Goal: Task Accomplishment & Management: Manage account settings

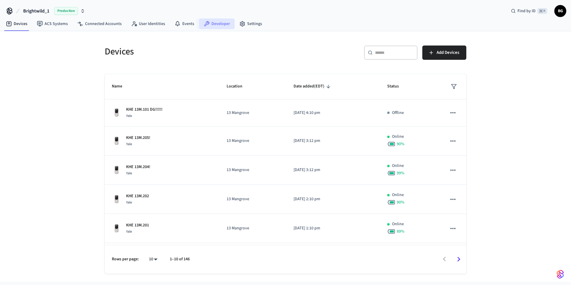
click at [210, 25] on link "Developer" at bounding box center [217, 23] width 36 height 11
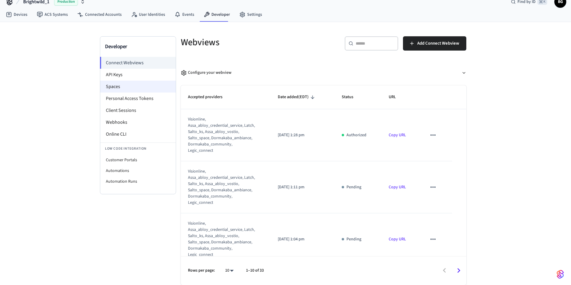
click at [123, 85] on li "Spaces" at bounding box center [138, 87] width 76 height 12
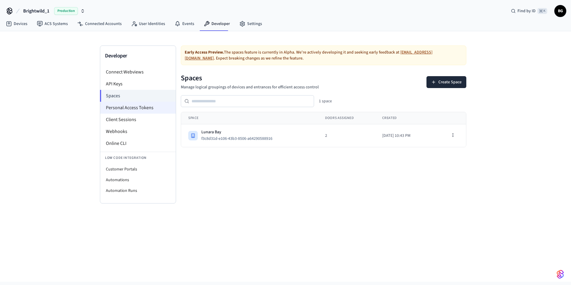
click at [125, 108] on li "Personal Access Tokens" at bounding box center [138, 108] width 76 height 12
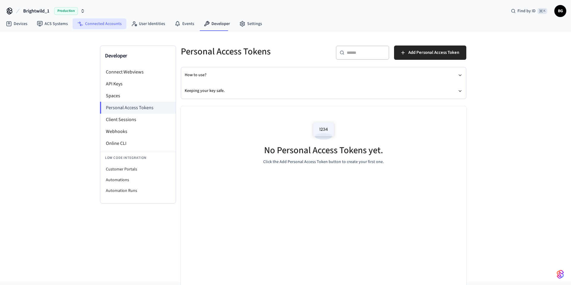
scroll to position [1, 0]
click at [111, 26] on link "Connected Accounts" at bounding box center [100, 23] width 54 height 11
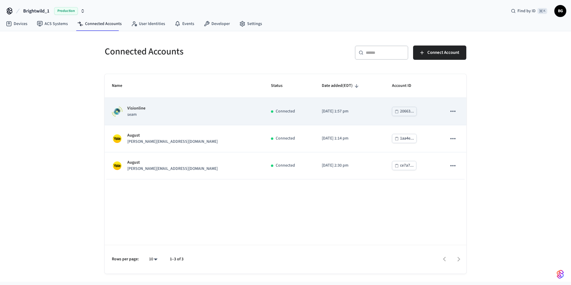
click at [154, 109] on div "Visionline seam" at bounding box center [184, 111] width 145 height 12
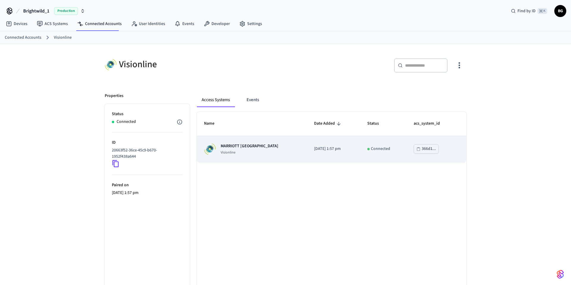
click at [250, 145] on p "MARRIOTT [GEOGRAPHIC_DATA]" at bounding box center [250, 146] width 58 height 6
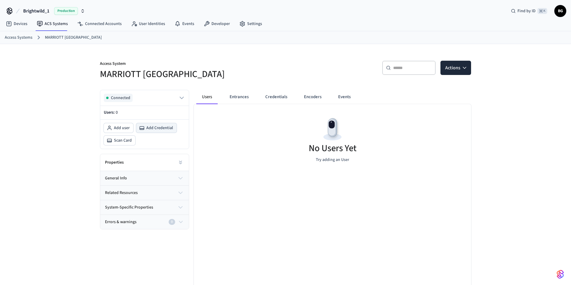
drag, startPoint x: 155, startPoint y: 128, endPoint x: 247, endPoint y: 112, distance: 92.6
click at [262, 133] on div "Connected Users: 0 Add user Add Credential Scan Card Properties general info re…" at bounding box center [283, 202] width 376 height 234
click at [242, 97] on button "Entrances" at bounding box center [239, 97] width 29 height 14
click at [156, 128] on span "Add Credential" at bounding box center [159, 128] width 27 height 6
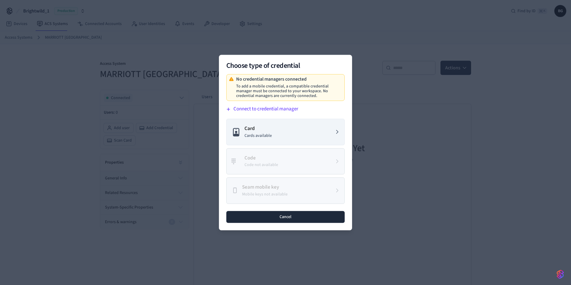
click at [286, 212] on button "Cancel" at bounding box center [285, 217] width 118 height 12
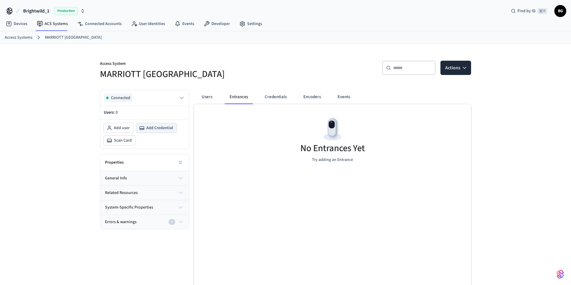
click at [161, 130] on span "Add Credential" at bounding box center [159, 128] width 27 height 6
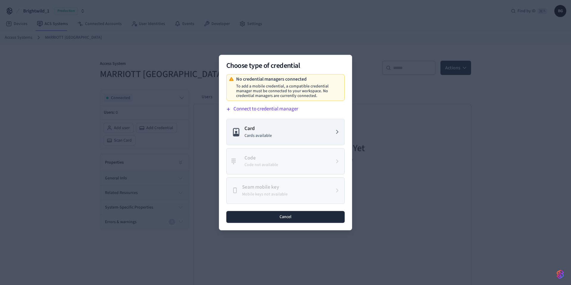
click at [306, 216] on button "Cancel" at bounding box center [285, 217] width 118 height 12
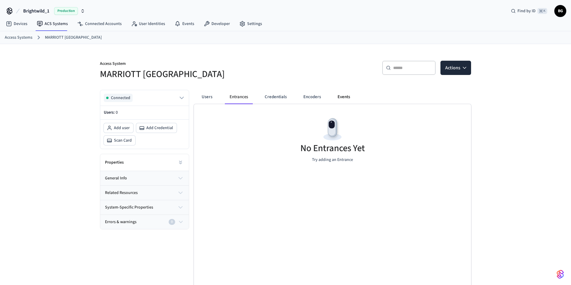
click at [341, 96] on button "Events" at bounding box center [344, 97] width 22 height 14
click at [320, 96] on button "Encoders" at bounding box center [312, 97] width 27 height 14
click at [280, 96] on button "Credentials" at bounding box center [277, 97] width 32 height 14
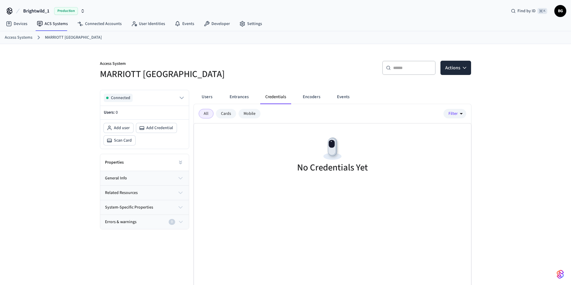
click at [243, 114] on div "Mobile" at bounding box center [250, 114] width 22 height 10
click at [208, 115] on div "All" at bounding box center [206, 114] width 15 height 10
click at [125, 140] on span "Scan Card" at bounding box center [123, 140] width 18 height 6
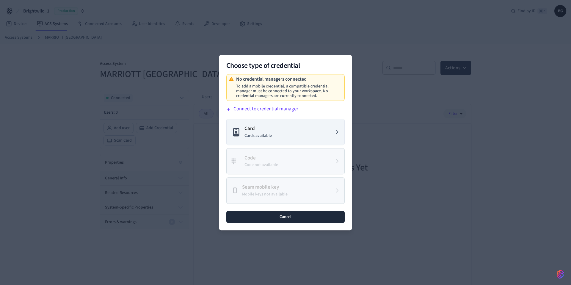
drag, startPoint x: 292, startPoint y: 220, endPoint x: 275, endPoint y: 214, distance: 17.9
click at [292, 220] on button "Cancel" at bounding box center [285, 217] width 118 height 12
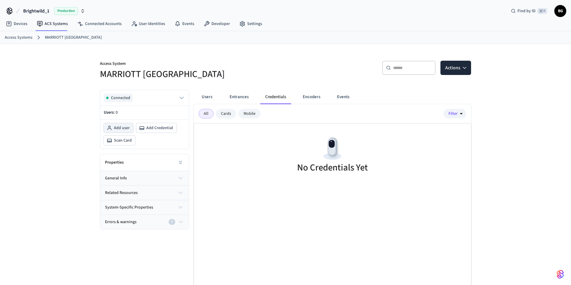
click at [119, 130] on span "Add user" at bounding box center [122, 128] width 16 height 6
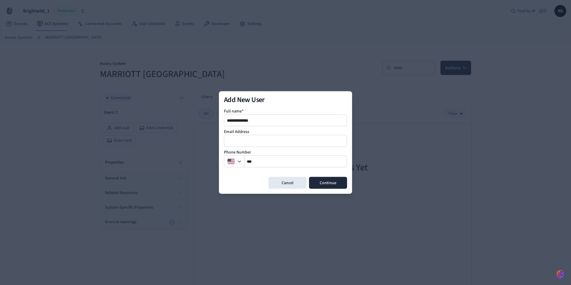
type input "**********"
click at [243, 139] on input "email" at bounding box center [286, 140] width 123 height 7
type input "**********"
click at [280, 161] on input "**" at bounding box center [295, 161] width 103 height 7
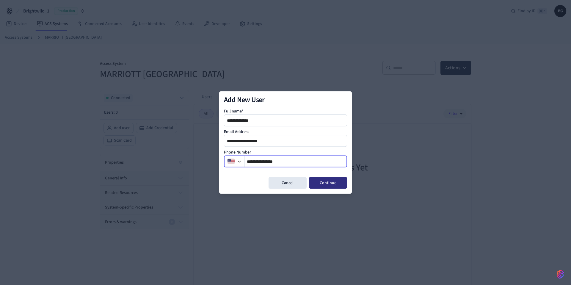
type input "**********"
click at [331, 185] on button "Continue" at bounding box center [328, 183] width 38 height 12
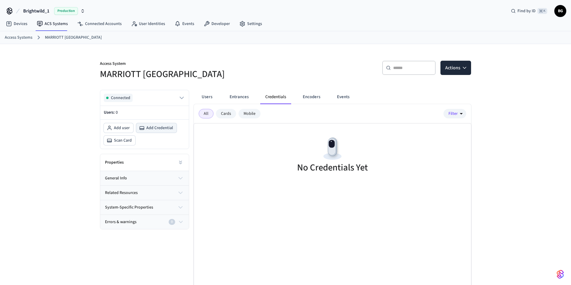
click at [155, 128] on span "Add Credential" at bounding box center [159, 128] width 27 height 6
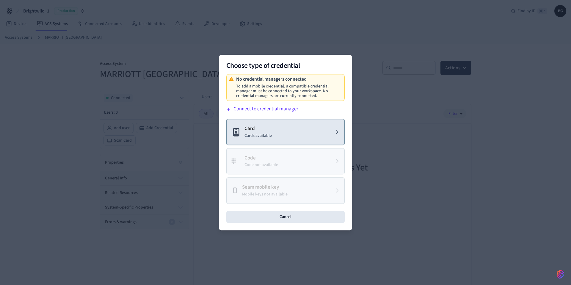
click at [263, 137] on p "Cards available" at bounding box center [257, 136] width 27 height 6
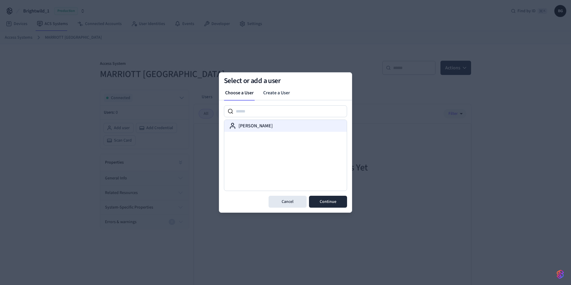
click at [260, 127] on label "[PERSON_NAME]" at bounding box center [256, 125] width 34 height 7
click at [328, 200] on button "Continue" at bounding box center [328, 202] width 38 height 12
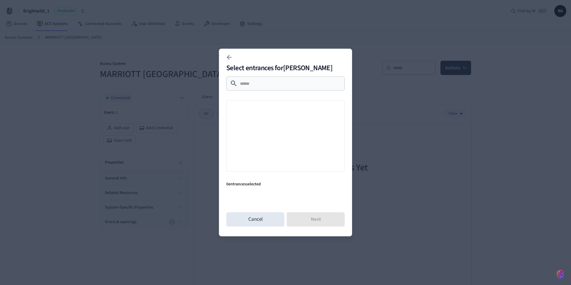
click at [263, 87] on div "​ ​" at bounding box center [285, 83] width 118 height 14
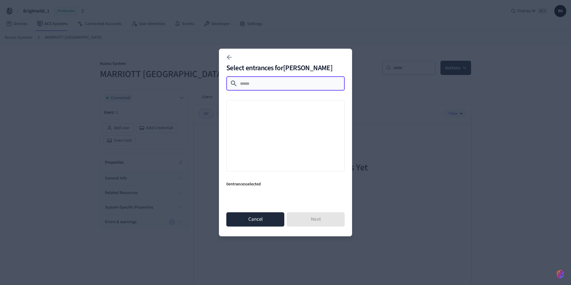
click at [258, 222] on button "Cancel" at bounding box center [255, 219] width 58 height 14
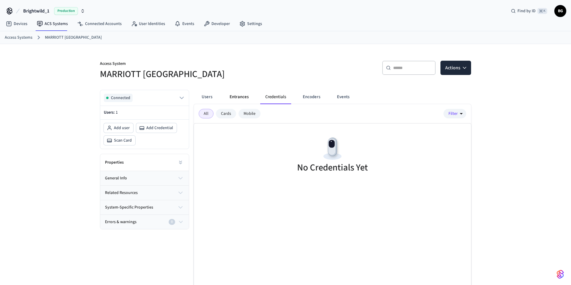
click at [238, 98] on button "Entrances" at bounding box center [239, 97] width 29 height 14
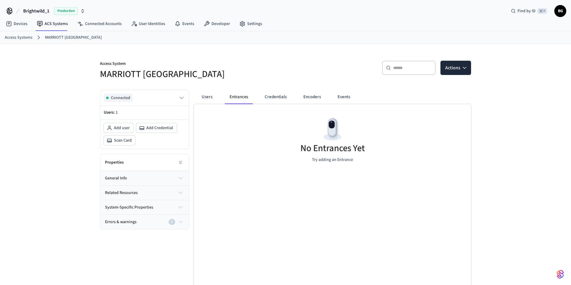
scroll to position [19, 0]
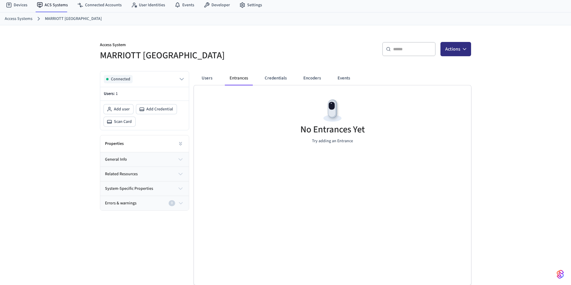
click at [462, 54] on button "Actions" at bounding box center [455, 49] width 31 height 14
click at [102, 5] on link "Connected Accounts" at bounding box center [100, 5] width 54 height 11
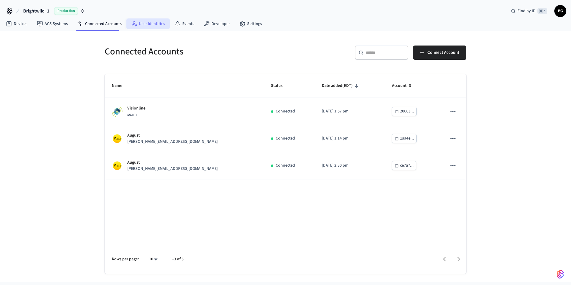
click at [151, 24] on link "User Identities" at bounding box center [147, 23] width 43 height 11
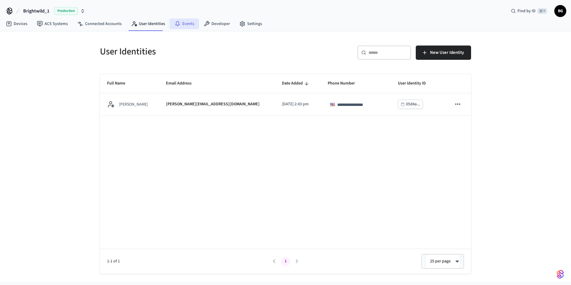
click at [191, 25] on link "Events" at bounding box center [184, 23] width 29 height 11
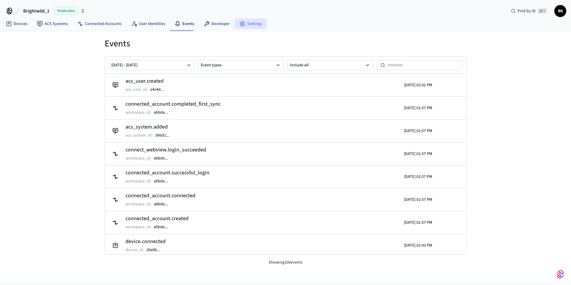
click at [250, 23] on link "Settings" at bounding box center [251, 23] width 32 height 11
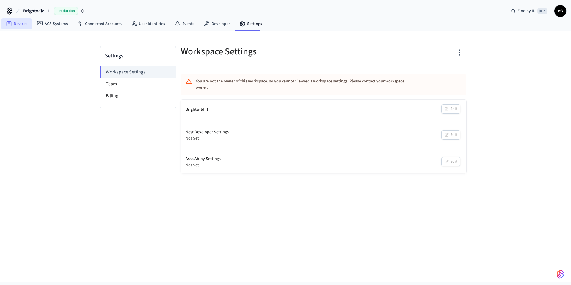
click at [21, 26] on link "Devices" at bounding box center [16, 23] width 31 height 11
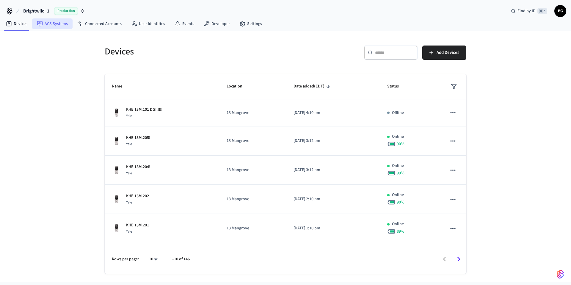
click at [58, 26] on link "ACS Systems" at bounding box center [52, 23] width 40 height 11
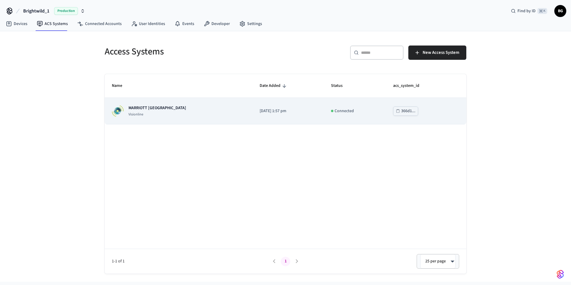
click at [186, 111] on div "MARRIOTT KEY WEST Visionline" at bounding box center [179, 111] width 134 height 12
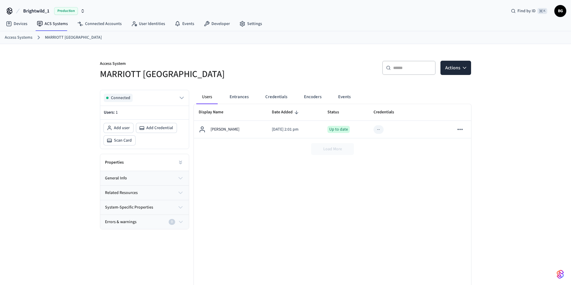
click at [181, 220] on icon "button" at bounding box center [181, 221] width 7 height 7
click at [176, 208] on button "system-specific properties" at bounding box center [144, 207] width 89 height 14
click at [169, 189] on button "related resources" at bounding box center [144, 193] width 89 height 14
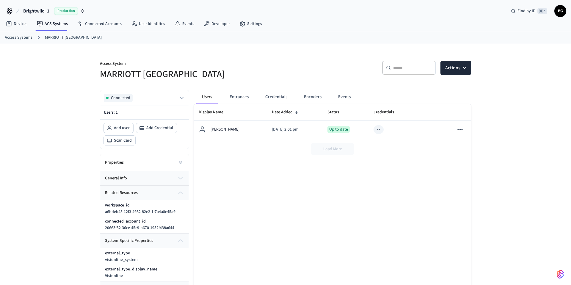
click at [170, 178] on button "general info" at bounding box center [144, 178] width 89 height 14
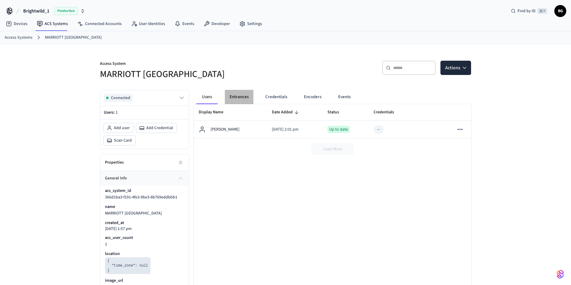
click at [241, 98] on button "Entrances" at bounding box center [239, 97] width 29 height 14
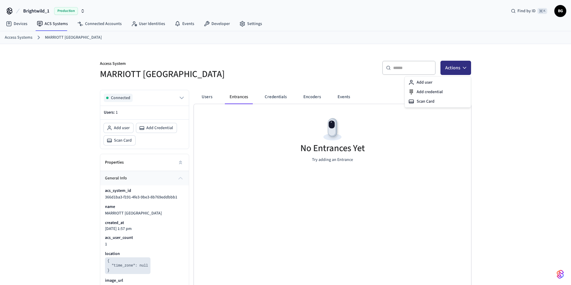
click at [464, 71] on button "Actions" at bounding box center [455, 68] width 31 height 14
click at [204, 99] on button "Users" at bounding box center [206, 97] width 21 height 14
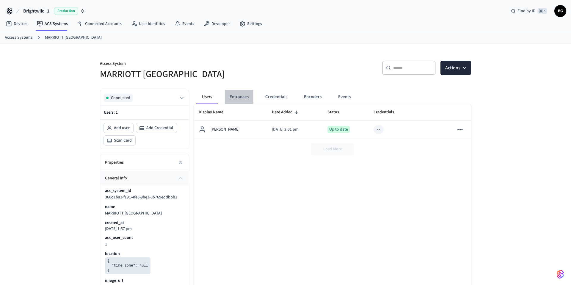
click at [239, 97] on button "Entrances" at bounding box center [239, 97] width 29 height 14
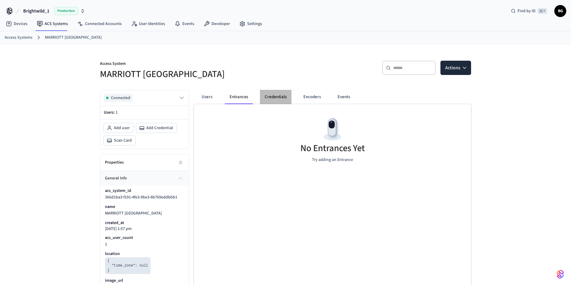
click at [280, 98] on button "Credentials" at bounding box center [276, 97] width 32 height 14
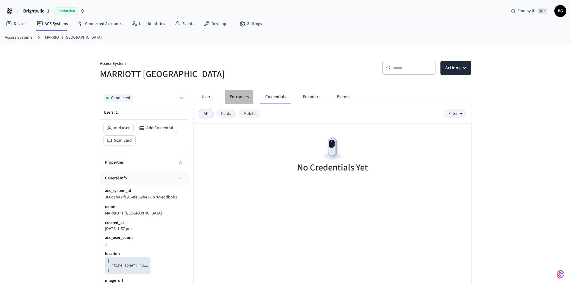
click at [234, 95] on button "Entrances" at bounding box center [239, 97] width 29 height 14
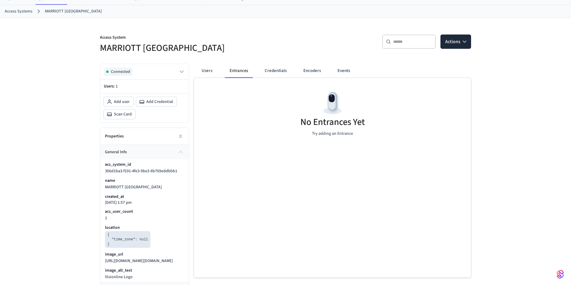
scroll to position [25, 0]
click at [236, 73] on button "Entrances" at bounding box center [239, 72] width 28 height 14
click at [212, 72] on button "Users" at bounding box center [206, 72] width 21 height 14
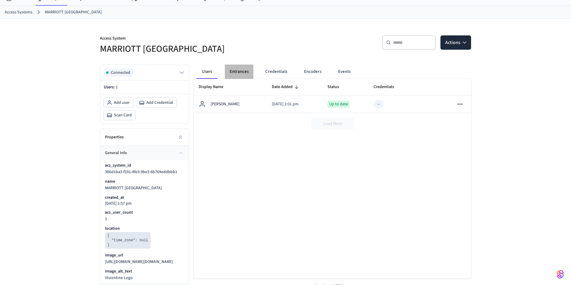
click at [237, 72] on button "Entrances" at bounding box center [239, 72] width 29 height 14
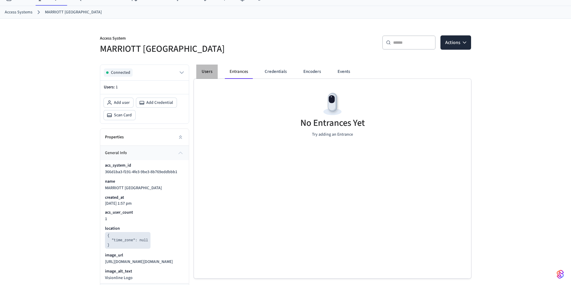
click at [217, 71] on button "Users" at bounding box center [206, 72] width 21 height 14
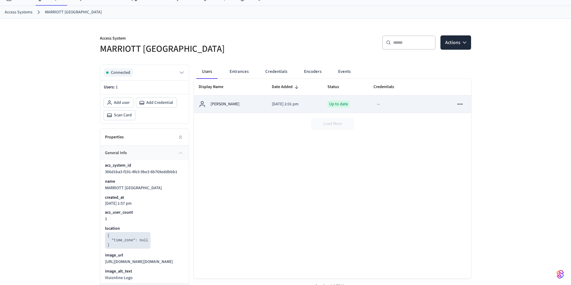
click at [380, 104] on div "--" at bounding box center [378, 104] width 3 height 6
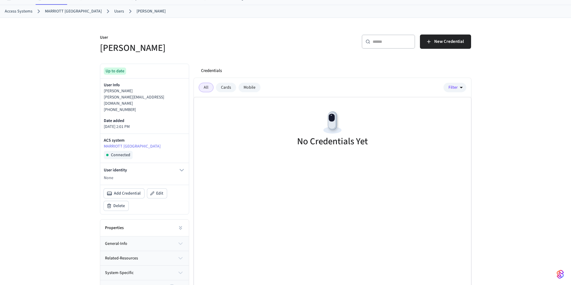
scroll to position [38, 0]
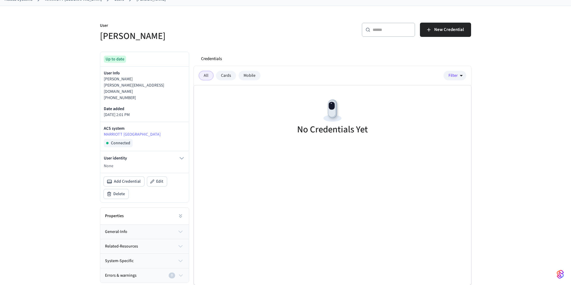
click at [176, 225] on button "general-info" at bounding box center [144, 232] width 89 height 14
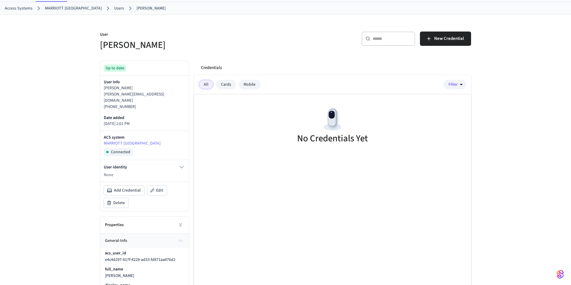
scroll to position [0, 0]
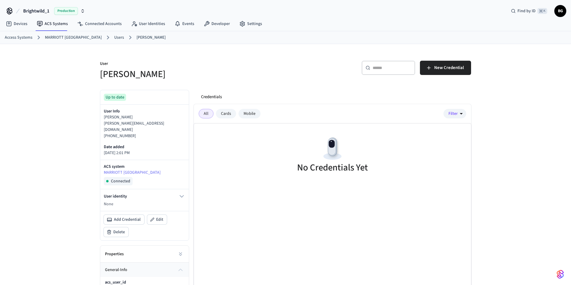
click at [67, 39] on link "MARRIOTT [GEOGRAPHIC_DATA]" at bounding box center [73, 37] width 57 height 6
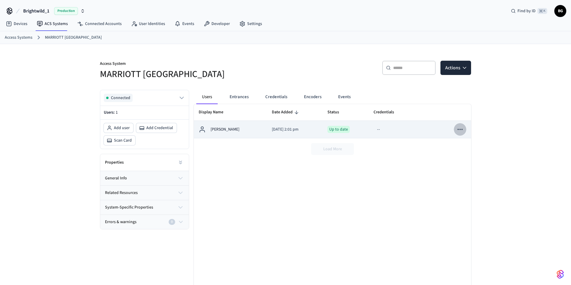
click at [462, 130] on icon "sticky table" at bounding box center [459, 129] width 5 height 1
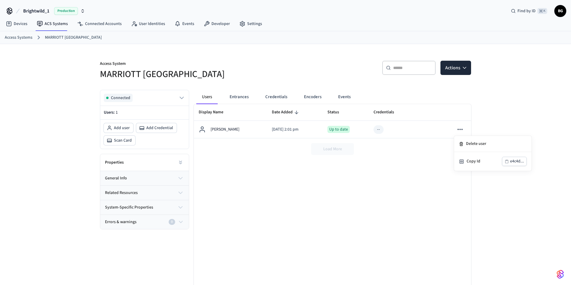
click at [458, 70] on div at bounding box center [285, 142] width 571 height 285
click at [462, 70] on icon "button" at bounding box center [465, 68] width 6 height 6
click at [433, 90] on div "Add credential" at bounding box center [438, 92] width 64 height 10
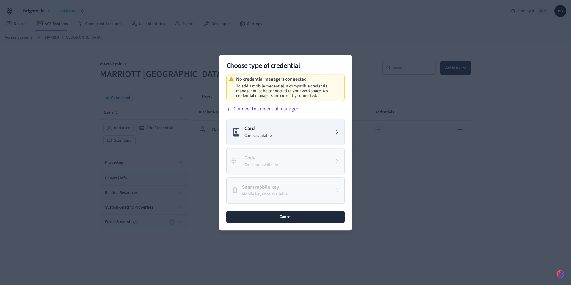
click at [282, 216] on button "Cancel" at bounding box center [285, 217] width 118 height 12
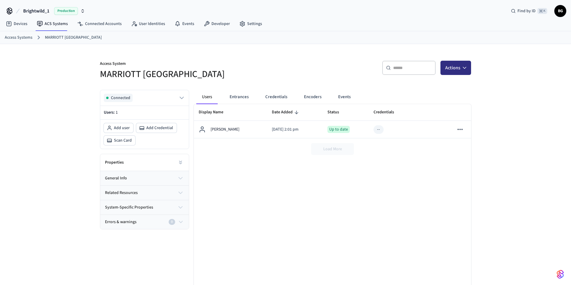
click at [467, 72] on button "Actions" at bounding box center [455, 68] width 31 height 14
click at [152, 126] on span "Add Credential" at bounding box center [159, 128] width 27 height 6
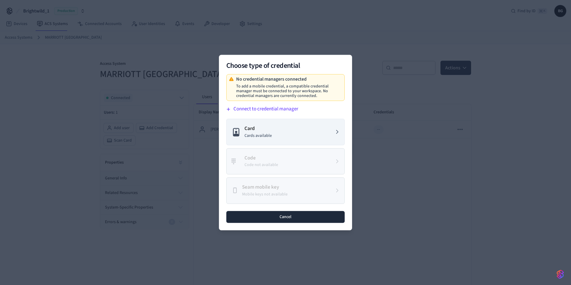
click at [293, 220] on button "Cancel" at bounding box center [285, 217] width 118 height 12
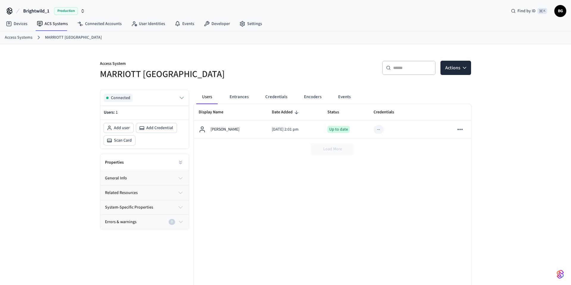
click at [185, 95] on div "Connected" at bounding box center [144, 97] width 89 height 15
click at [239, 99] on button "Entrances" at bounding box center [239, 97] width 29 height 14
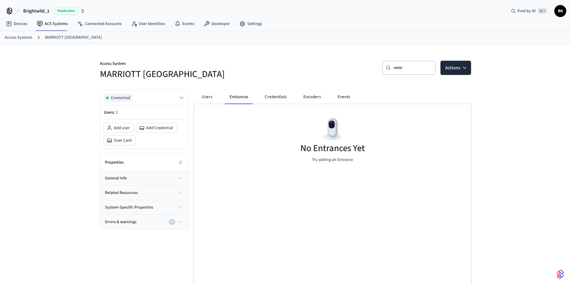
drag, startPoint x: 331, startPoint y: 172, endPoint x: 331, endPoint y: 145, distance: 27.1
click at [331, 169] on div "No Entrances Yet Try adding an Entrance" at bounding box center [332, 139] width 277 height 71
drag, startPoint x: 332, startPoint y: 142, endPoint x: 333, endPoint y: 126, distance: 15.8
click at [332, 138] on div "No Entrances Yet Try adding an Entrance" at bounding box center [332, 139] width 277 height 71
click at [333, 126] on img at bounding box center [332, 129] width 27 height 27
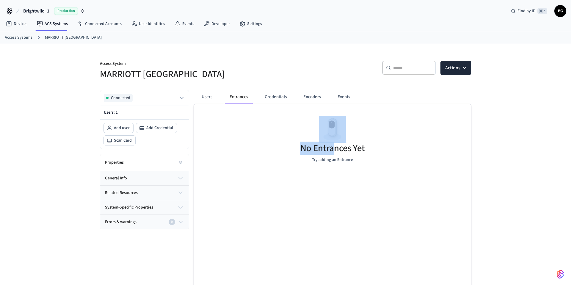
drag, startPoint x: 333, startPoint y: 126, endPoint x: 332, endPoint y: 145, distance: 18.8
click at [333, 126] on img at bounding box center [332, 129] width 27 height 27
click at [332, 161] on p "Try adding an Entrance" at bounding box center [332, 160] width 41 height 6
click at [463, 68] on icon "button" at bounding box center [464, 67] width 3 height 1
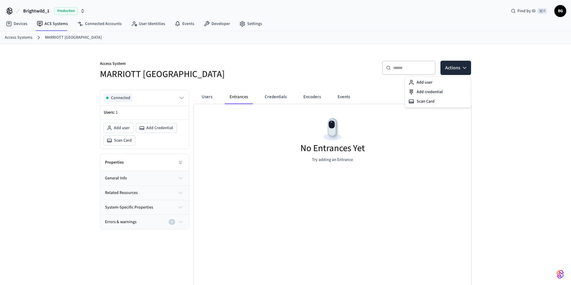
click at [373, 154] on div "No Entrances Yet Try adding an Entrance" at bounding box center [332, 139] width 277 height 71
click at [278, 96] on button "Credentials" at bounding box center [276, 97] width 32 height 14
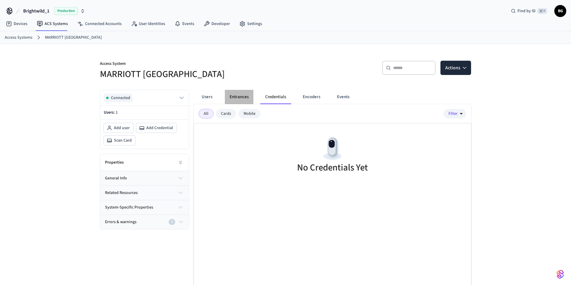
click at [232, 97] on button "Entrances" at bounding box center [239, 97] width 29 height 14
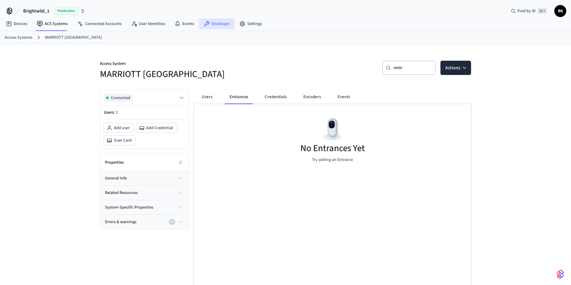
click at [220, 24] on link "Developer" at bounding box center [217, 23] width 36 height 11
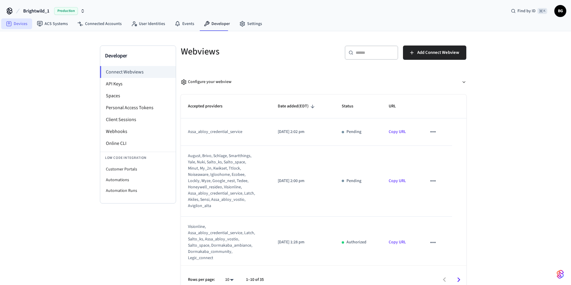
click at [20, 22] on link "Devices" at bounding box center [16, 23] width 31 height 11
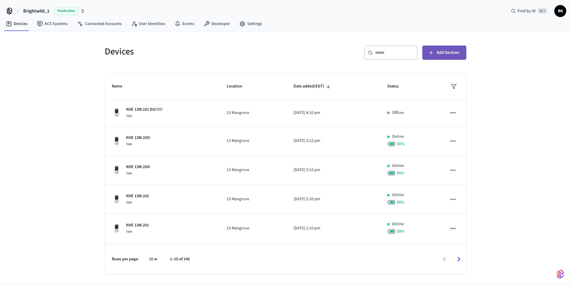
click at [453, 55] on span "Add Devices" at bounding box center [448, 53] width 23 height 8
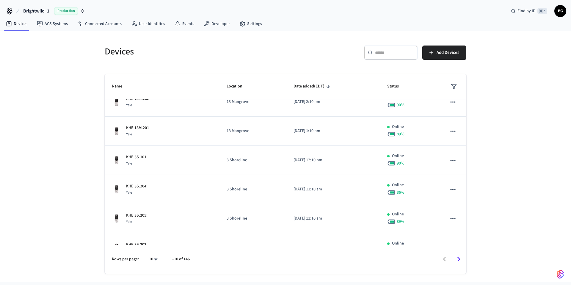
scroll to position [144, 0]
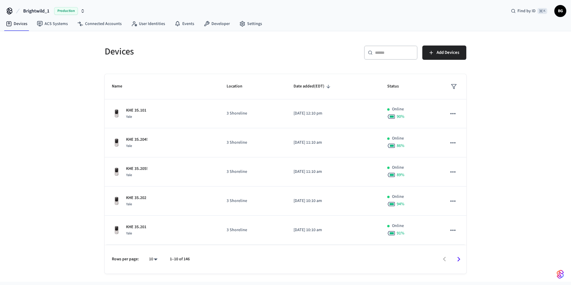
click at [458, 257] on icon "Go to next page" at bounding box center [458, 259] width 9 height 9
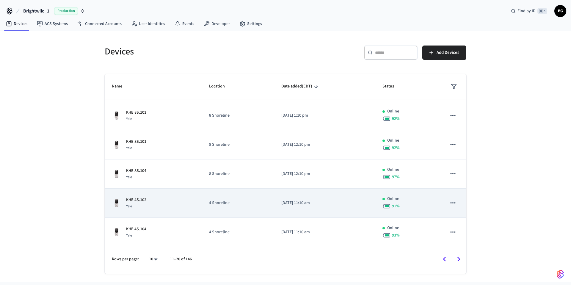
scroll to position [146, 0]
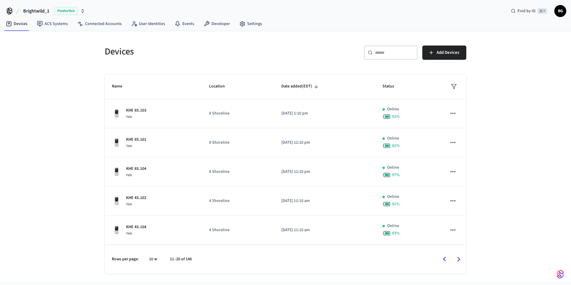
click at [458, 255] on icon "Go to next page" at bounding box center [458, 259] width 9 height 9
click at [459, 258] on icon "Go to next page" at bounding box center [458, 259] width 3 height 5
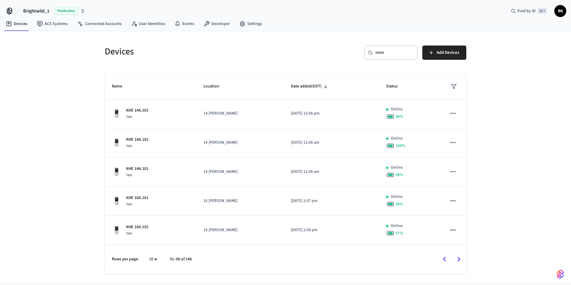
click at [459, 258] on icon "Go to next page" at bounding box center [458, 259] width 3 height 5
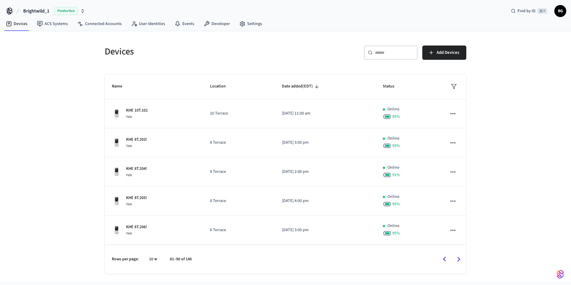
click at [459, 258] on icon "Go to next page" at bounding box center [458, 259] width 3 height 5
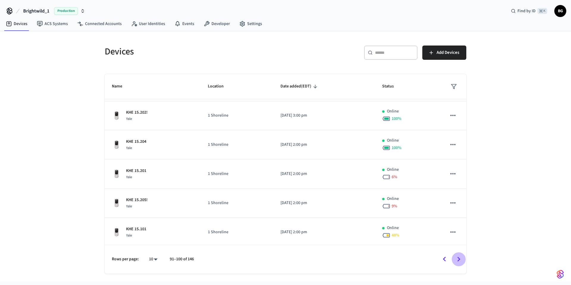
click at [459, 258] on icon "Go to next page" at bounding box center [458, 259] width 3 height 5
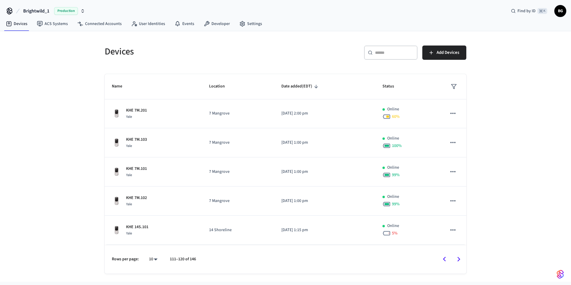
click at [459, 258] on icon "Go to next page" at bounding box center [458, 259] width 3 height 5
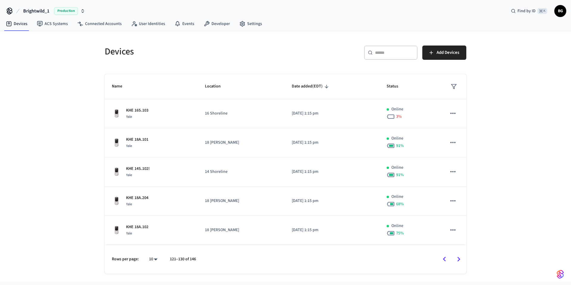
click at [459, 258] on icon "Go to next page" at bounding box center [458, 259] width 3 height 5
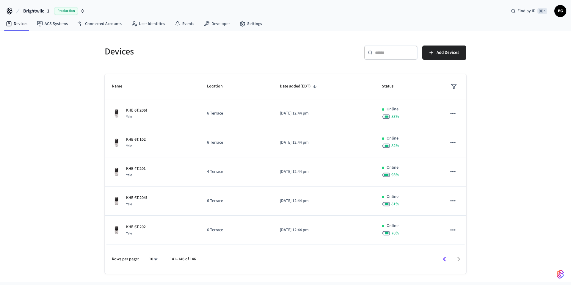
click at [459, 258] on div at bounding box center [334, 259] width 264 height 14
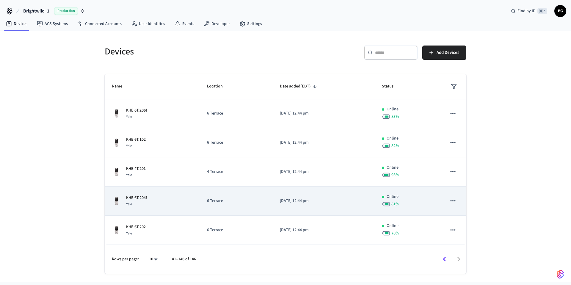
scroll to position [0, 0]
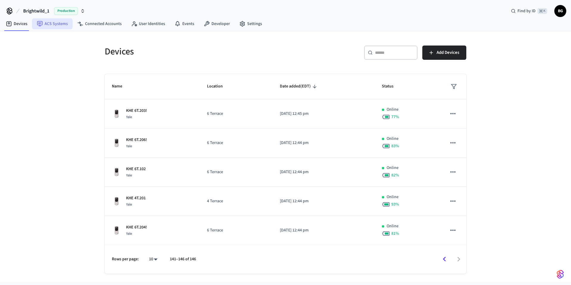
click at [59, 25] on link "ACS Systems" at bounding box center [52, 23] width 40 height 11
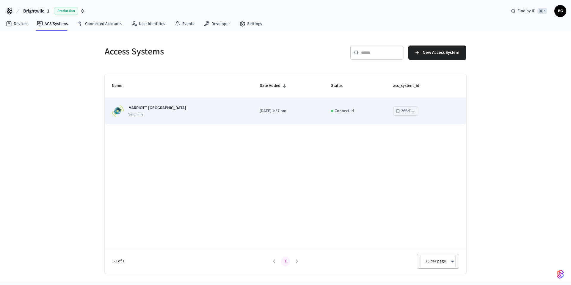
click at [206, 112] on div "MARRIOTT KEY WEST Visionline" at bounding box center [179, 111] width 134 height 12
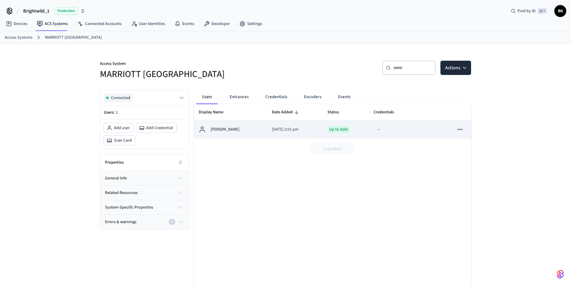
click at [376, 131] on div "--" at bounding box center [379, 129] width 10 height 9
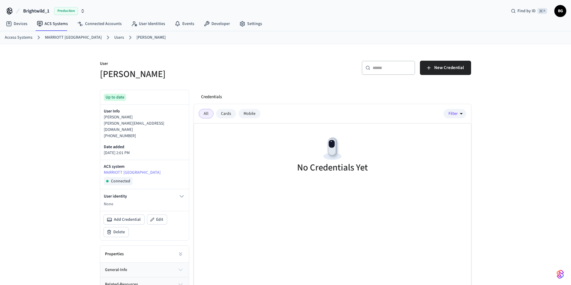
click at [255, 114] on div "Mobile" at bounding box center [250, 114] width 22 height 10
click at [230, 113] on div "Cards" at bounding box center [226, 114] width 20 height 10
click at [22, 24] on link "Devices" at bounding box center [16, 23] width 31 height 11
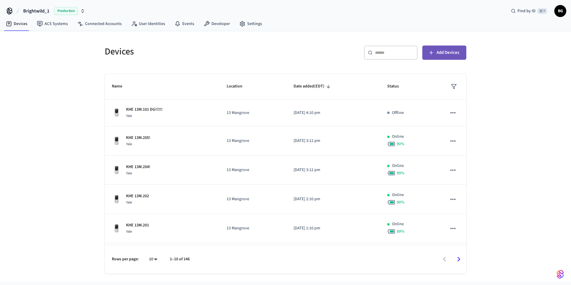
click at [450, 48] on button "Add Devices" at bounding box center [444, 53] width 44 height 14
click at [392, 53] on input "text" at bounding box center [394, 53] width 39 height 6
click at [439, 54] on span "Add Devices" at bounding box center [448, 53] width 23 height 8
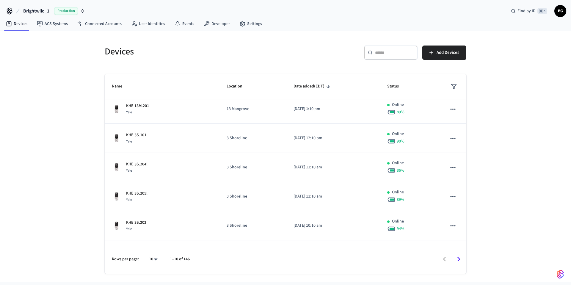
scroll to position [144, 0]
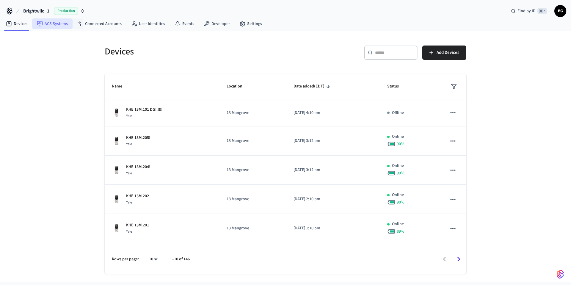
click at [57, 23] on link "ACS Systems" at bounding box center [52, 23] width 40 height 11
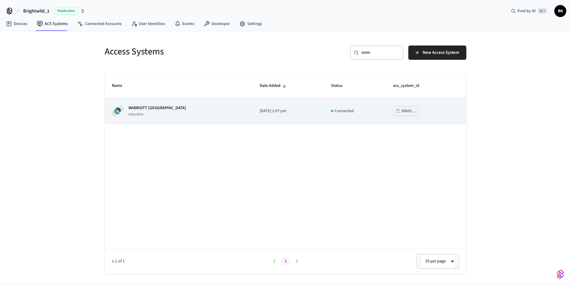
click at [262, 109] on p "[DATE] 1:57 pm" at bounding box center [288, 111] width 57 height 6
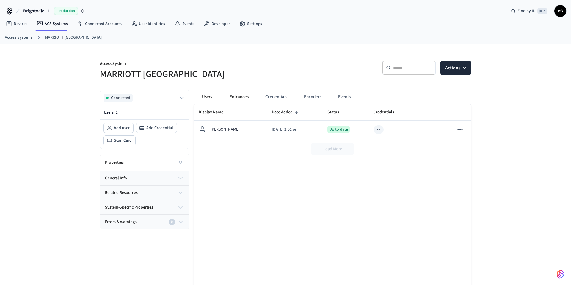
click at [240, 96] on button "Entrances" at bounding box center [239, 97] width 29 height 14
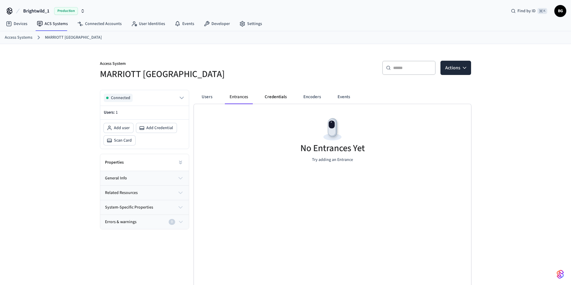
click at [271, 98] on button "Credentials" at bounding box center [276, 97] width 32 height 14
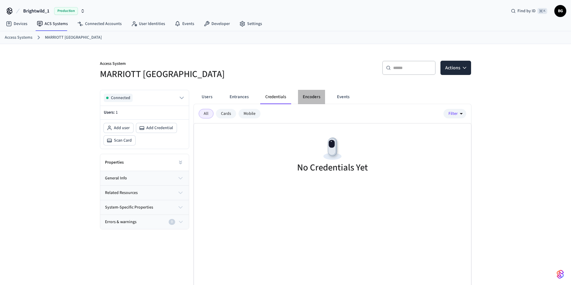
click at [311, 96] on button "Encoders" at bounding box center [311, 97] width 27 height 14
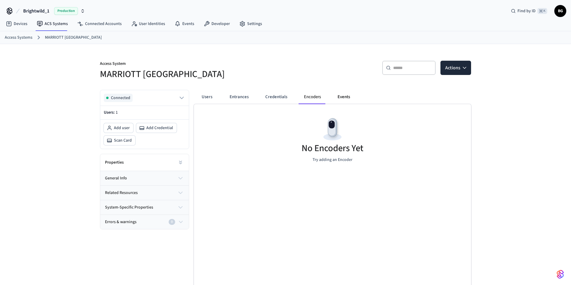
click at [344, 98] on button "Events" at bounding box center [344, 97] width 22 height 14
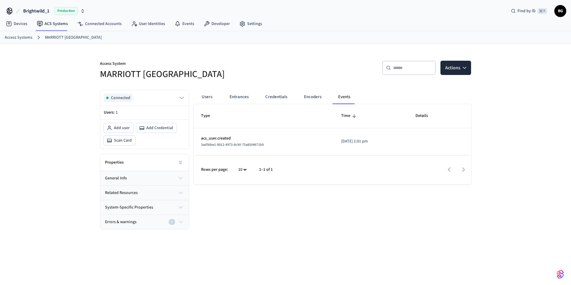
scroll to position [3, 0]
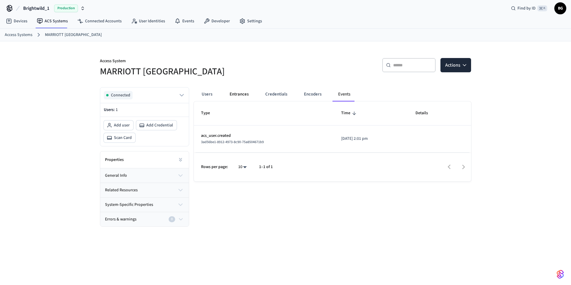
click at [240, 95] on button "Entrances" at bounding box center [239, 94] width 29 height 14
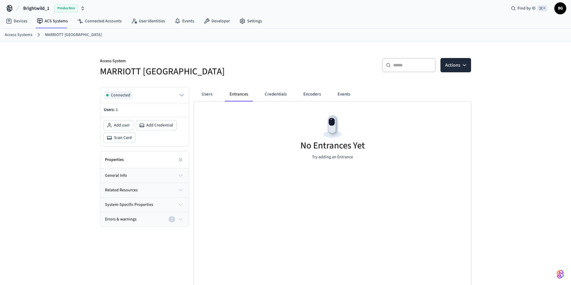
click at [240, 95] on button "Entrances" at bounding box center [239, 94] width 28 height 14
click at [208, 96] on button "Users" at bounding box center [206, 94] width 21 height 14
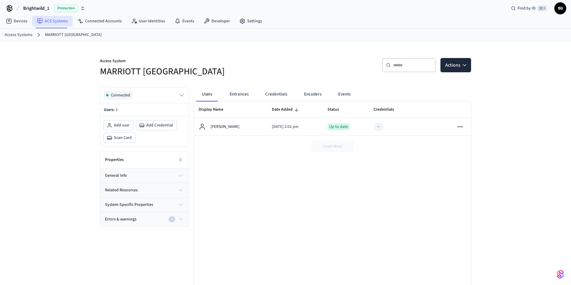
click at [49, 21] on link "ACS Systems" at bounding box center [52, 21] width 40 height 11
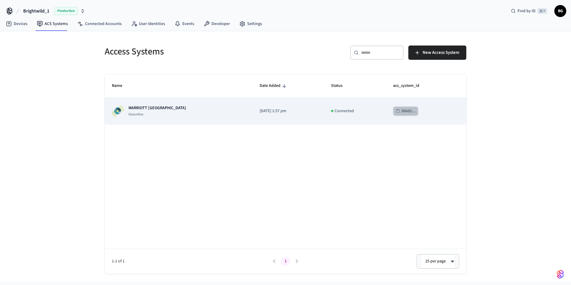
click at [396, 113] on button "366d1..." at bounding box center [405, 110] width 25 height 9
click at [368, 114] on div "Connected" at bounding box center [355, 111] width 48 height 6
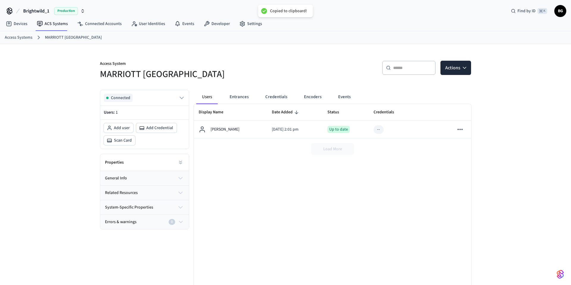
scroll to position [0, 0]
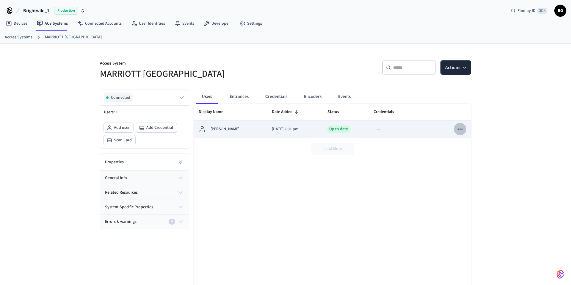
click at [464, 130] on button "sticky table" at bounding box center [460, 129] width 12 height 12
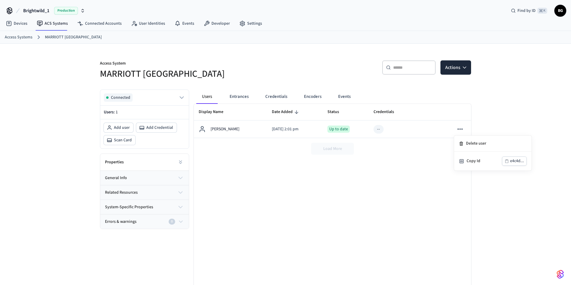
click at [399, 151] on div at bounding box center [285, 142] width 571 height 285
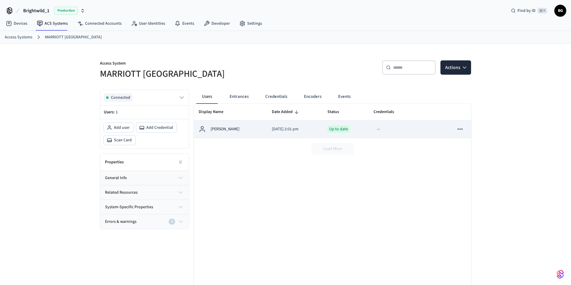
click at [338, 131] on div "Up to date" at bounding box center [338, 128] width 22 height 7
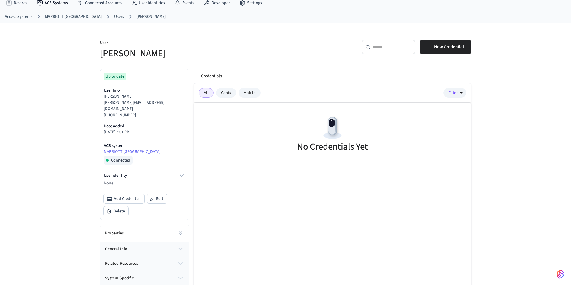
scroll to position [38, 0]
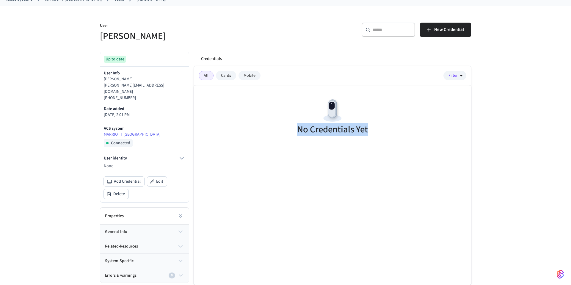
drag, startPoint x: 374, startPoint y: 130, endPoint x: 255, endPoint y: 121, distance: 118.7
click at [255, 121] on div "No Credentials Yet" at bounding box center [332, 117] width 277 height 65
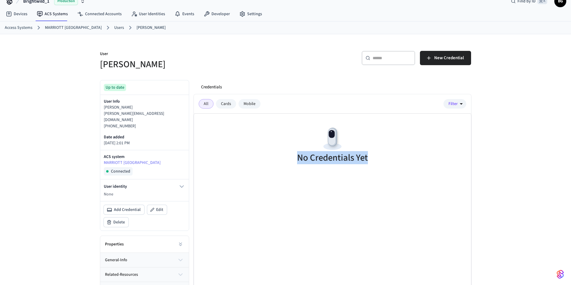
scroll to position [0, 0]
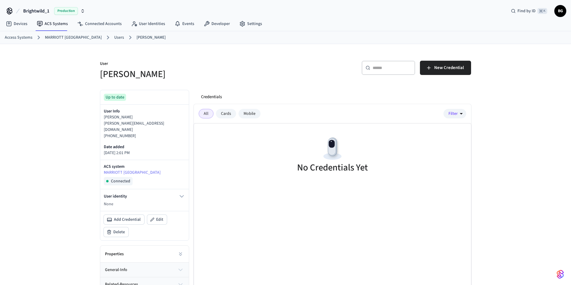
click at [114, 36] on link "Users" at bounding box center [119, 37] width 10 height 6
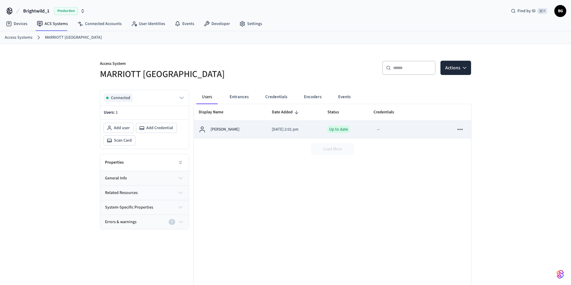
scroll to position [0, 0]
click at [230, 129] on p "[PERSON_NAME]" at bounding box center [225, 129] width 29 height 6
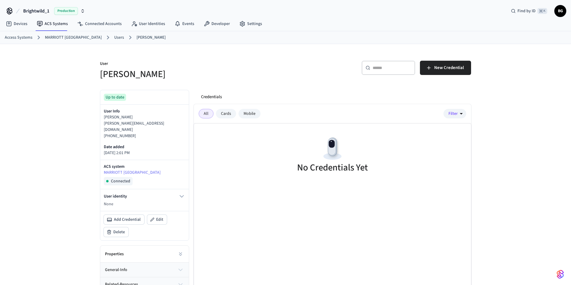
click at [17, 38] on link "Access Systems" at bounding box center [19, 37] width 28 height 6
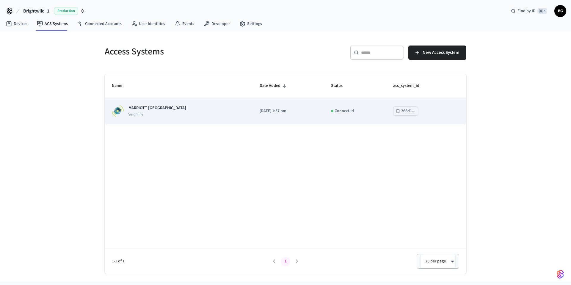
click at [260, 112] on p "[DATE] 1:57 pm" at bounding box center [288, 111] width 57 height 6
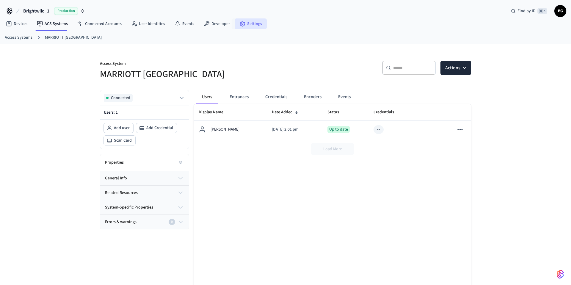
click at [239, 28] on link "Settings" at bounding box center [251, 23] width 32 height 11
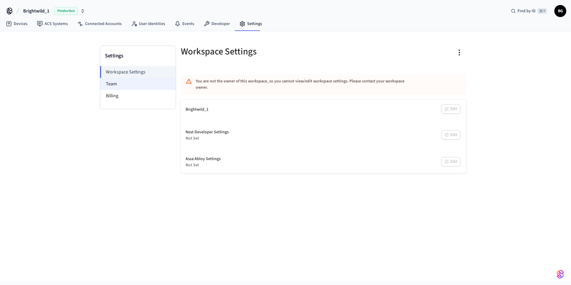
click at [120, 82] on li "Team" at bounding box center [138, 84] width 76 height 12
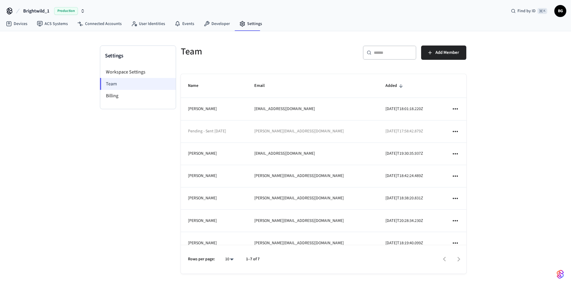
click at [130, 83] on li "Team" at bounding box center [138, 84] width 76 height 12
click at [51, 23] on link "ACS Systems" at bounding box center [52, 23] width 40 height 11
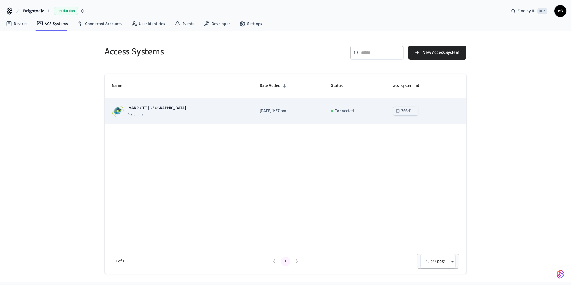
click at [195, 108] on div "MARRIOTT KEY WEST Visionline" at bounding box center [179, 111] width 134 height 12
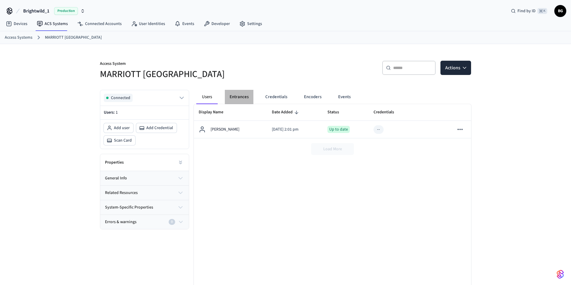
click at [239, 97] on button "Entrances" at bounding box center [239, 97] width 29 height 14
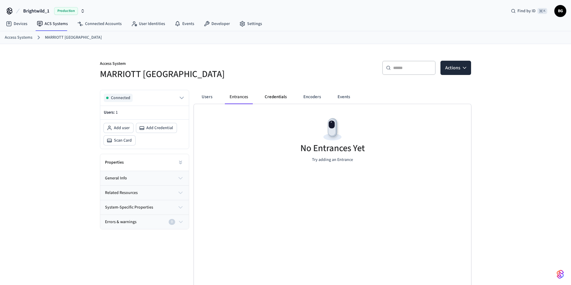
click at [269, 95] on button "Credentials" at bounding box center [276, 97] width 32 height 14
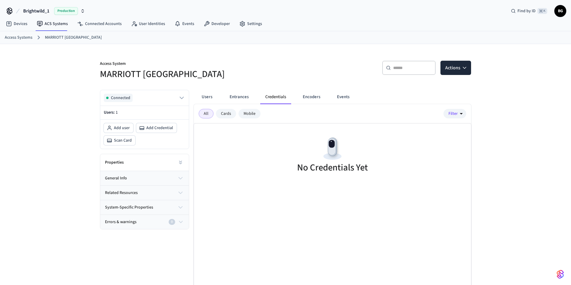
click at [224, 113] on div "Cards" at bounding box center [226, 114] width 20 height 10
click at [247, 116] on div "Mobile" at bounding box center [250, 114] width 22 height 10
click at [235, 97] on button "Entrances" at bounding box center [239, 97] width 29 height 14
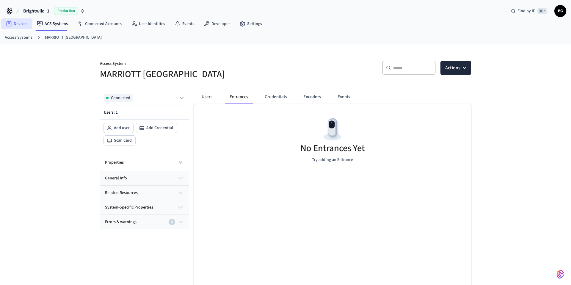
click at [19, 23] on link "Devices" at bounding box center [16, 23] width 31 height 11
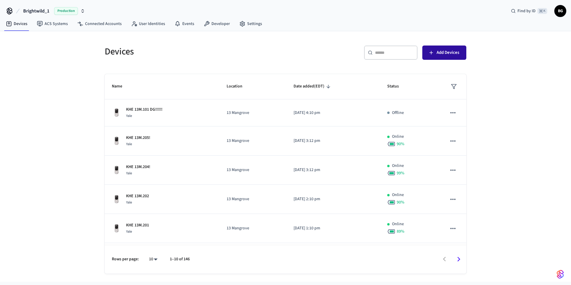
click at [452, 53] on span "Add Devices" at bounding box center [448, 53] width 23 height 8
click at [48, 27] on link "ACS Systems" at bounding box center [52, 23] width 40 height 11
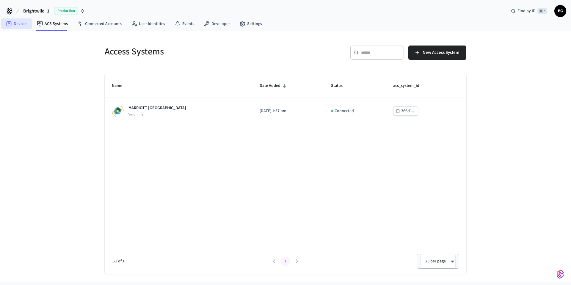
click at [23, 23] on link "Devices" at bounding box center [16, 23] width 31 height 11
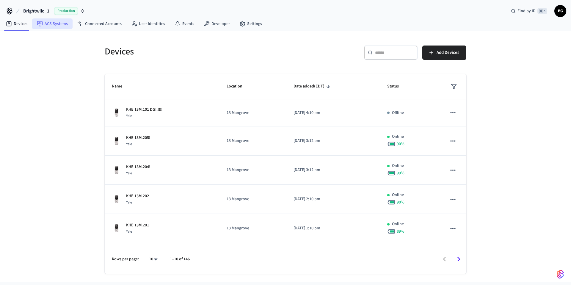
click at [59, 24] on link "ACS Systems" at bounding box center [52, 23] width 40 height 11
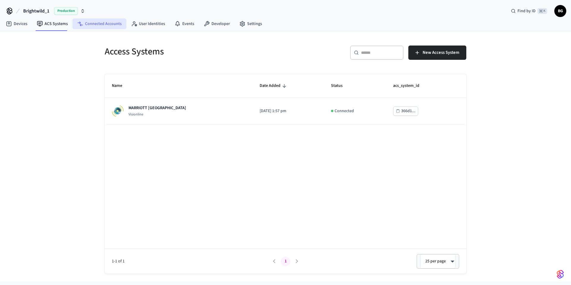
click at [106, 24] on link "Connected Accounts" at bounding box center [100, 23] width 54 height 11
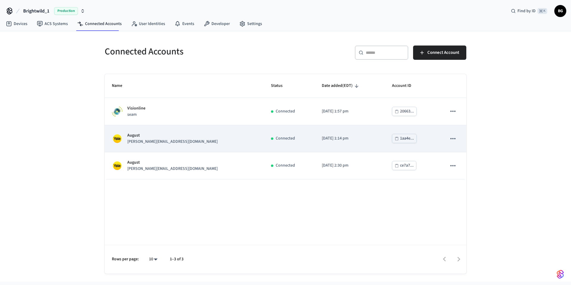
click at [271, 138] on div "Connected" at bounding box center [289, 138] width 37 height 6
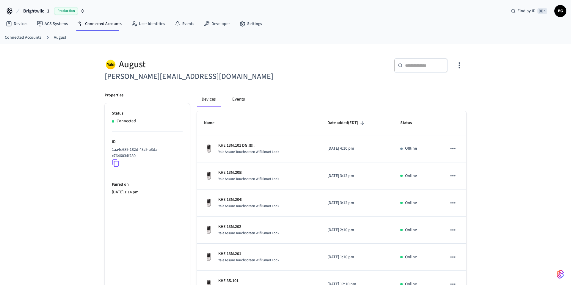
click at [239, 100] on button "Events" at bounding box center [239, 99] width 22 height 14
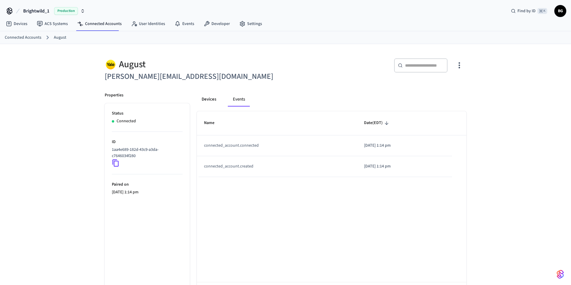
click at [214, 98] on button "Devices" at bounding box center [209, 99] width 24 height 14
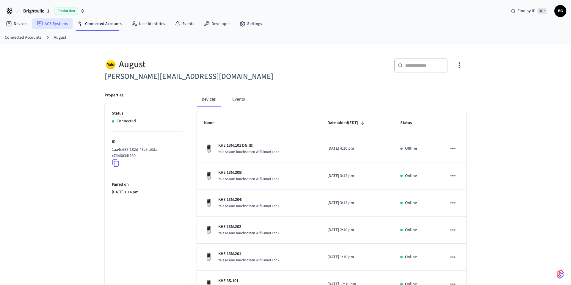
click at [56, 27] on link "ACS Systems" at bounding box center [52, 23] width 40 height 11
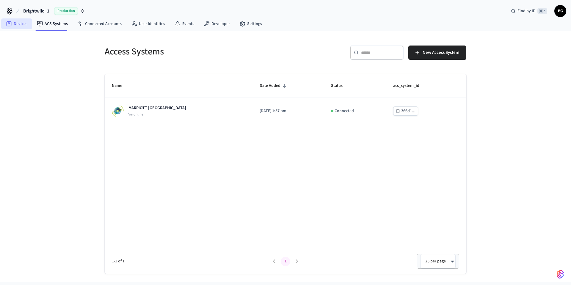
click at [22, 25] on link "Devices" at bounding box center [16, 23] width 31 height 11
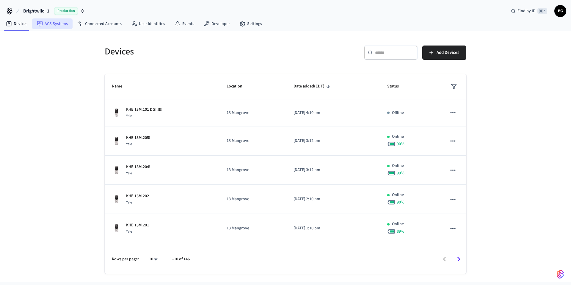
click at [56, 26] on link "ACS Systems" at bounding box center [52, 23] width 40 height 11
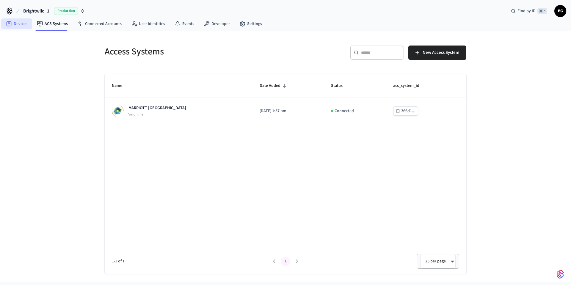
click at [16, 21] on link "Devices" at bounding box center [16, 23] width 31 height 11
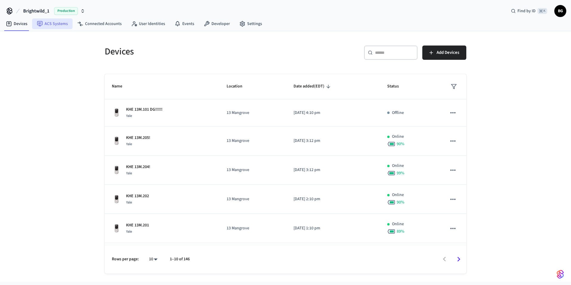
click at [49, 25] on link "ACS Systems" at bounding box center [52, 23] width 40 height 11
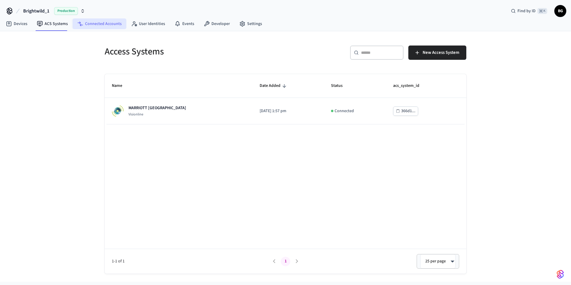
click at [104, 24] on link "Connected Accounts" at bounding box center [100, 23] width 54 height 11
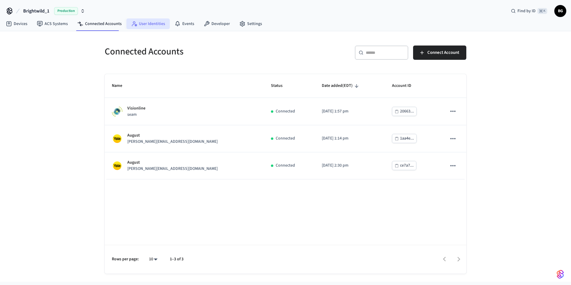
click at [144, 23] on link "User Identities" at bounding box center [147, 23] width 43 height 11
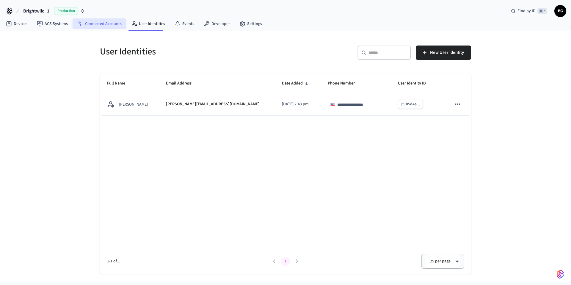
click at [99, 25] on link "Connected Accounts" at bounding box center [100, 23] width 54 height 11
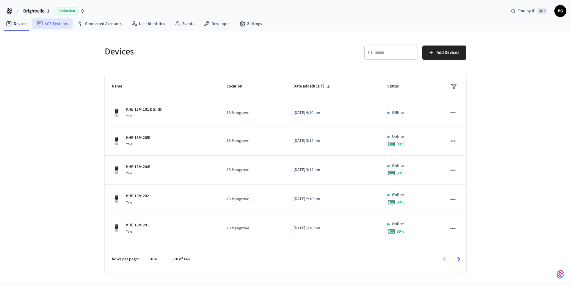
click at [51, 27] on link "ACS Systems" at bounding box center [52, 23] width 40 height 11
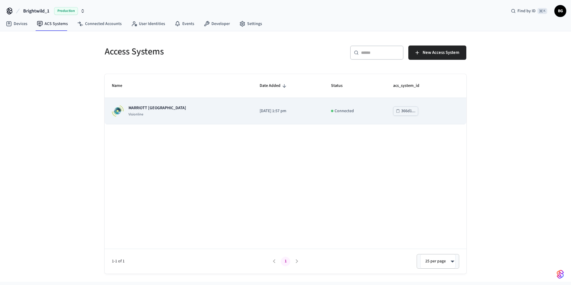
click at [147, 107] on p "MARRIOTT [GEOGRAPHIC_DATA]" at bounding box center [157, 108] width 58 height 6
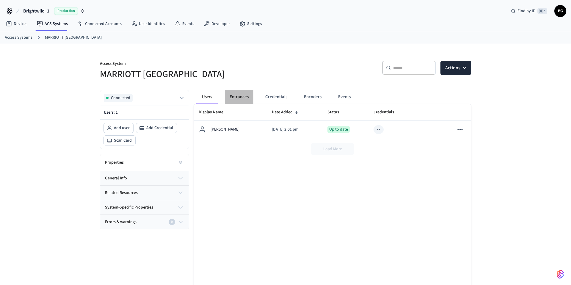
click at [241, 99] on button "Entrances" at bounding box center [239, 97] width 29 height 14
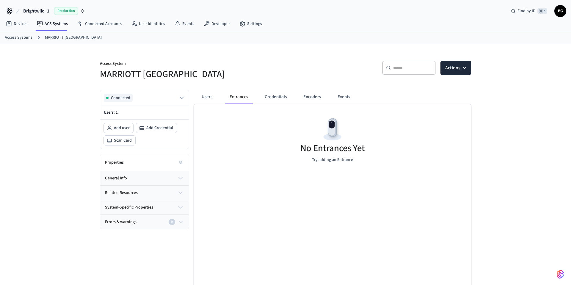
scroll to position [1, 0]
click at [183, 175] on icon "button" at bounding box center [180, 176] width 7 height 7
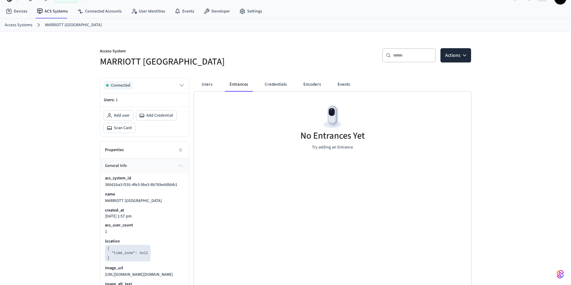
click at [181, 167] on icon "button" at bounding box center [180, 165] width 7 height 7
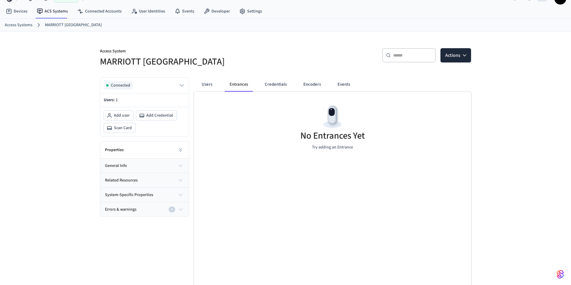
drag, startPoint x: 180, startPoint y: 196, endPoint x: 178, endPoint y: 194, distance: 3.4
click at [180, 196] on icon "button" at bounding box center [180, 194] width 7 height 7
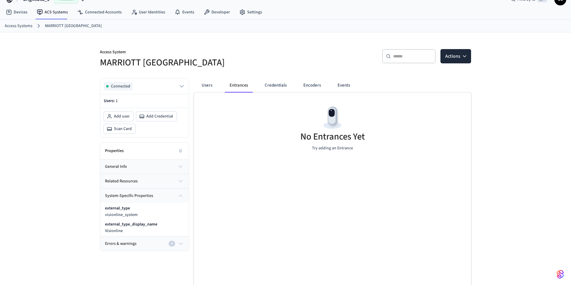
click at [180, 242] on icon "button" at bounding box center [181, 243] width 7 height 7
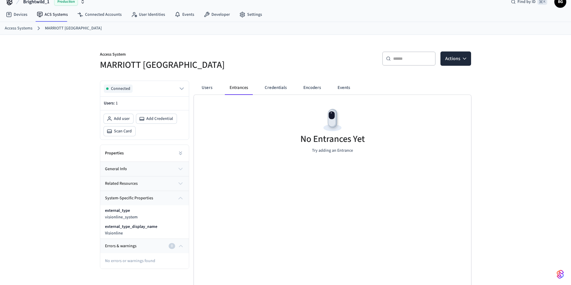
click at [182, 185] on icon "button" at bounding box center [180, 183] width 7 height 7
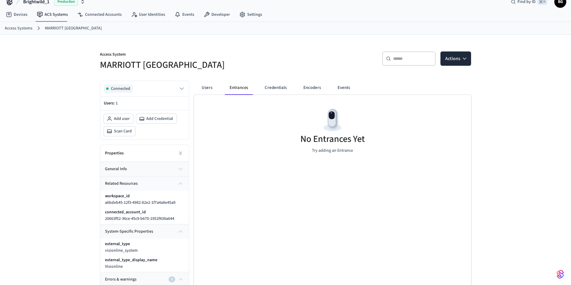
click at [181, 171] on icon "button" at bounding box center [180, 168] width 7 height 7
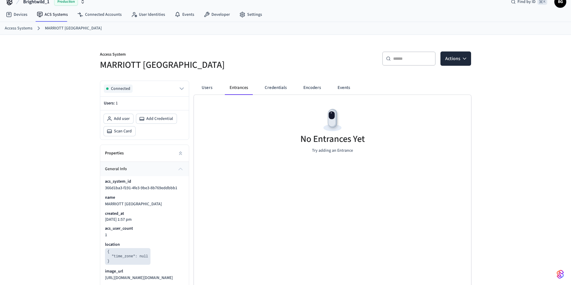
scroll to position [7, 0]
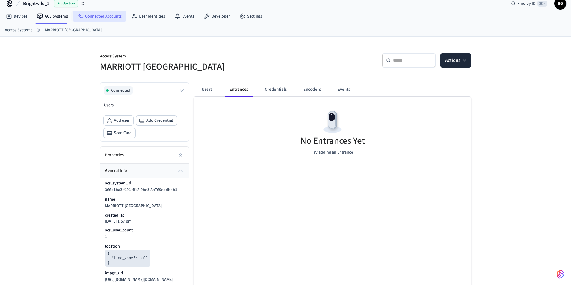
click at [97, 15] on link "Connected Accounts" at bounding box center [100, 16] width 54 height 11
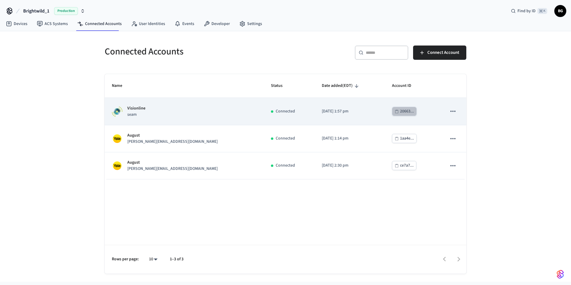
click at [400, 112] on div "20663..." at bounding box center [407, 111] width 14 height 7
click at [322, 111] on p "[DATE] 1:57 pm" at bounding box center [350, 111] width 56 height 6
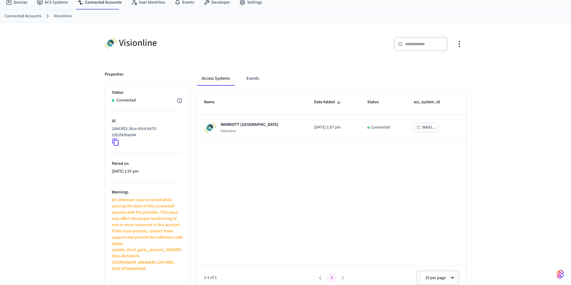
scroll to position [26, 0]
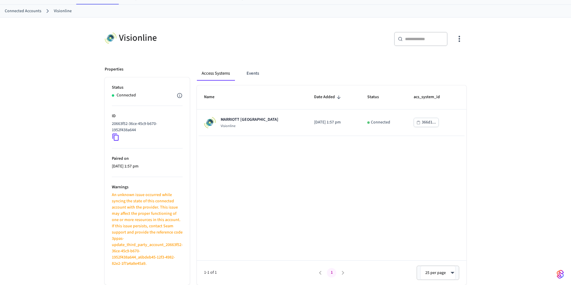
click at [134, 223] on p "An unknown issue occurred while syncing the state of this connected account wit…" at bounding box center [147, 229] width 71 height 75
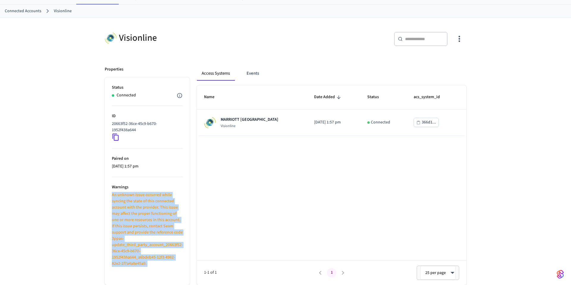
click at [134, 223] on p "An unknown issue occurred while syncing the state of this connected account wit…" at bounding box center [147, 229] width 71 height 75
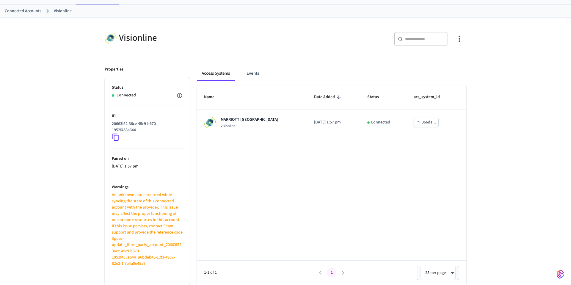
click at [123, 157] on p "Paired on" at bounding box center [147, 159] width 71 height 6
click at [181, 94] on icon "button" at bounding box center [180, 95] width 6 height 6
click at [143, 96] on div at bounding box center [285, 142] width 571 height 285
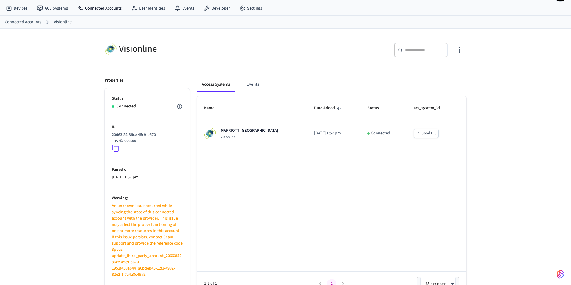
scroll to position [26, 0]
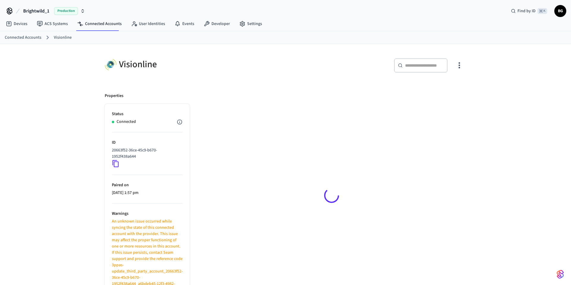
scroll to position [15, 0]
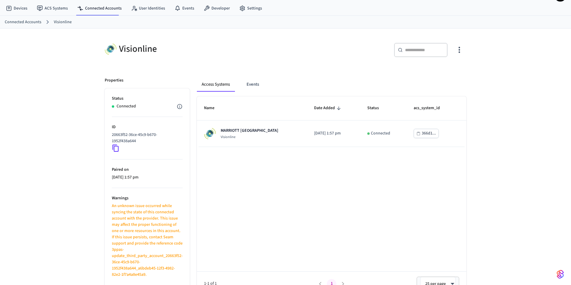
click at [57, 21] on link "Visionline" at bounding box center [63, 22] width 18 height 6
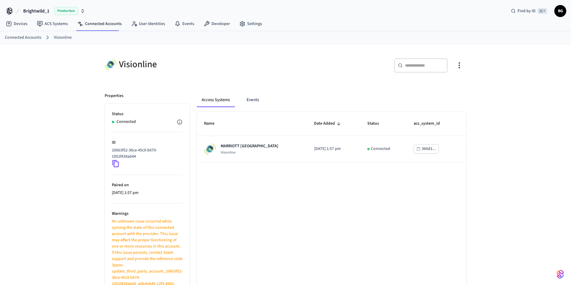
scroll to position [1, 0]
click at [30, 37] on link "Connected Accounts" at bounding box center [23, 36] width 37 height 6
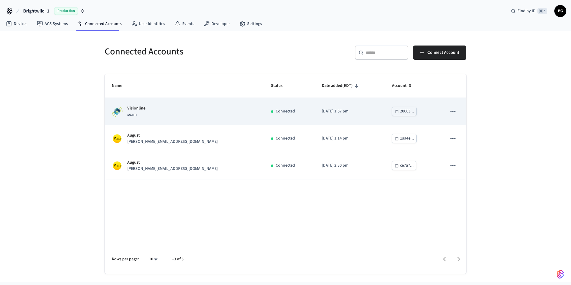
click at [271, 111] on div "Connected" at bounding box center [289, 111] width 37 height 6
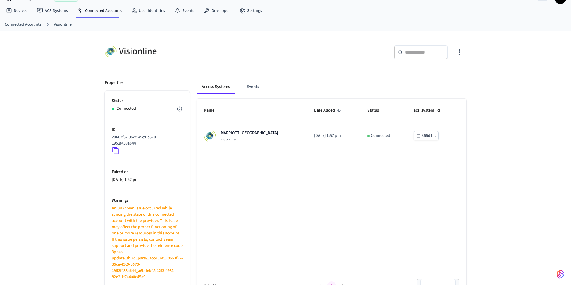
scroll to position [26, 0]
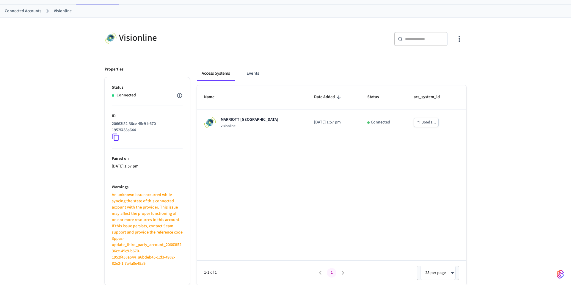
click at [136, 98] on div "Connected" at bounding box center [147, 95] width 71 height 6
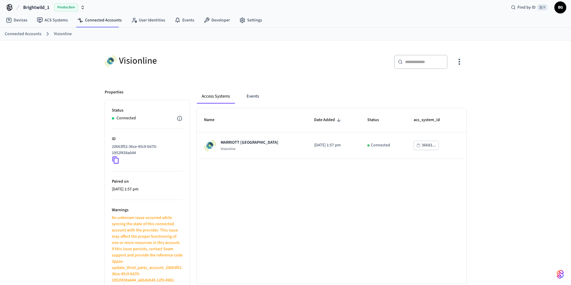
scroll to position [0, 0]
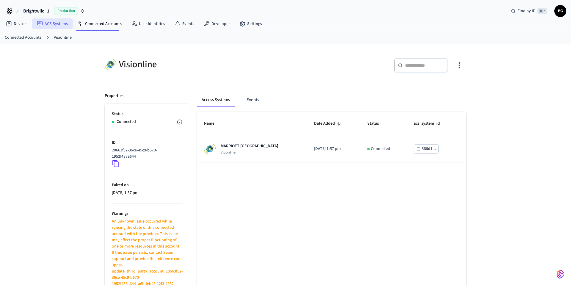
click at [67, 27] on link "ACS Systems" at bounding box center [52, 23] width 40 height 11
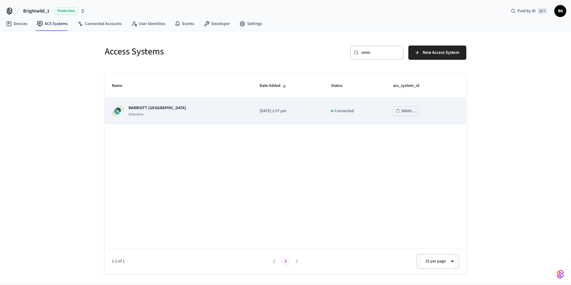
click at [188, 119] on td "MARRIOTT KEY WEST Visionline" at bounding box center [179, 111] width 148 height 26
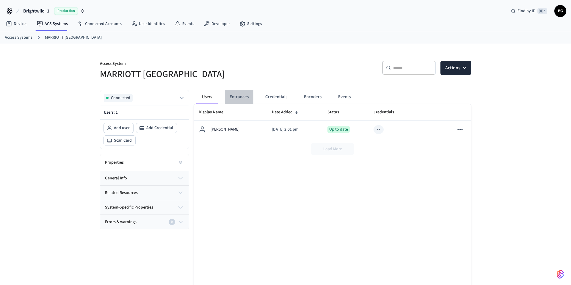
click at [236, 98] on button "Entrances" at bounding box center [239, 97] width 29 height 14
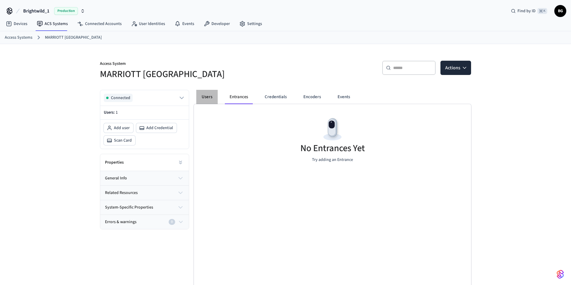
click at [215, 94] on button "Users" at bounding box center [206, 97] width 21 height 14
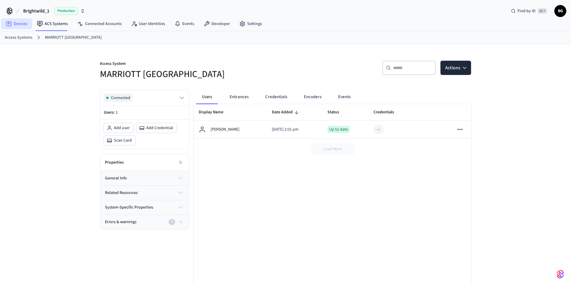
click at [20, 29] on link "Devices" at bounding box center [16, 23] width 31 height 11
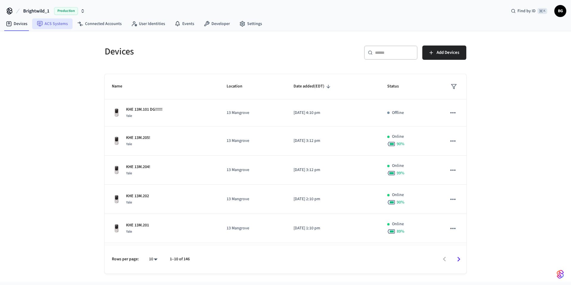
click at [60, 25] on link "ACS Systems" at bounding box center [52, 23] width 40 height 11
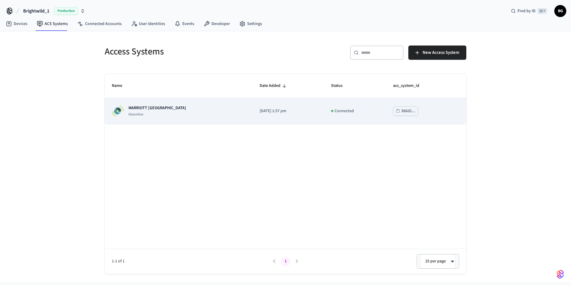
click at [178, 104] on td "MARRIOTT KEY WEST Visionline" at bounding box center [179, 111] width 148 height 26
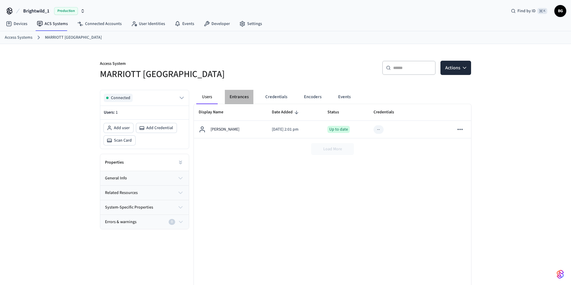
click at [235, 98] on button "Entrances" at bounding box center [239, 97] width 29 height 14
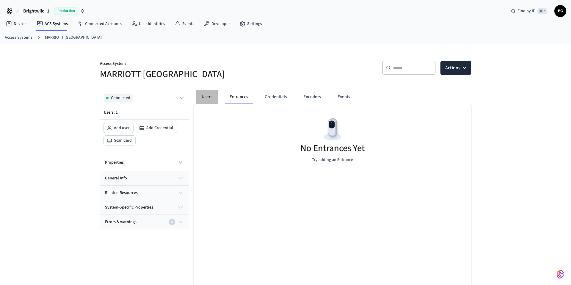
click at [209, 98] on button "Users" at bounding box center [206, 97] width 21 height 14
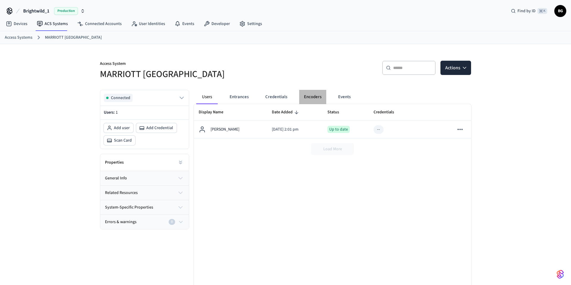
click at [304, 92] on button "Encoders" at bounding box center [312, 97] width 27 height 14
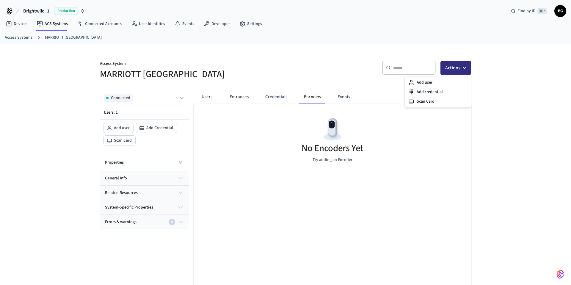
click at [468, 67] on button "Actions" at bounding box center [455, 68] width 31 height 14
click at [221, 142] on div "No Encoders Yet Try adding an Encoder" at bounding box center [332, 139] width 277 height 71
click at [236, 98] on button "Entrances" at bounding box center [239, 97] width 29 height 14
click at [460, 69] on button "Actions" at bounding box center [455, 68] width 31 height 14
click at [244, 99] on button "Entrances" at bounding box center [239, 97] width 28 height 14
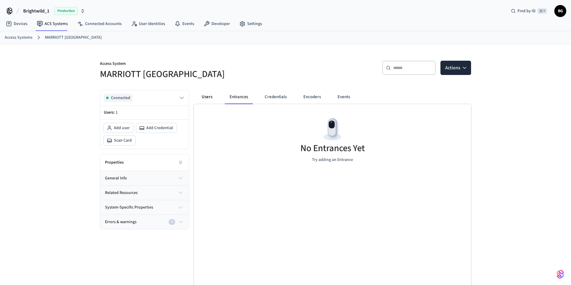
click at [212, 99] on button "Users" at bounding box center [206, 97] width 21 height 14
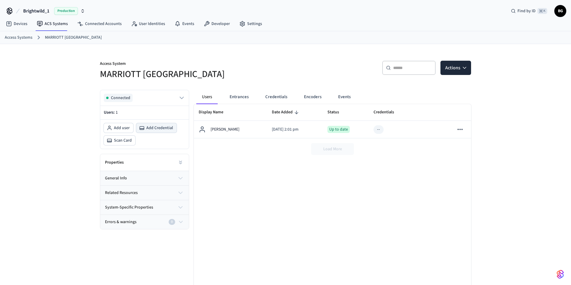
click at [158, 128] on span "Add Credential" at bounding box center [159, 128] width 27 height 6
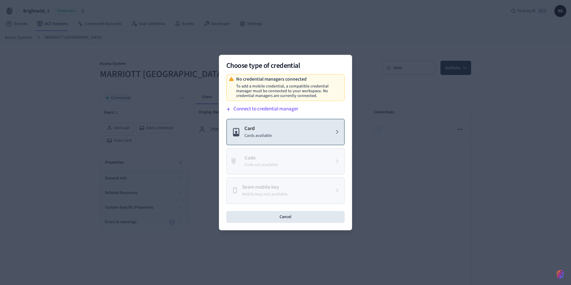
click at [313, 130] on button "Card Cards available" at bounding box center [285, 132] width 118 height 26
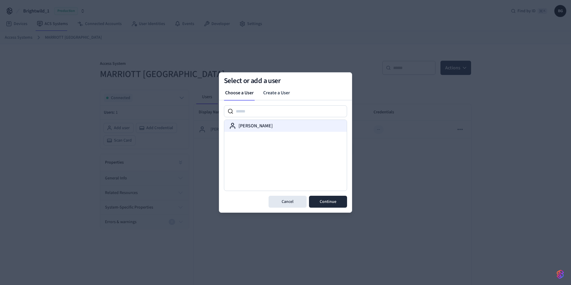
click at [285, 123] on div "[PERSON_NAME]" at bounding box center [285, 125] width 113 height 7
click at [328, 200] on button "Continue" at bounding box center [328, 202] width 38 height 12
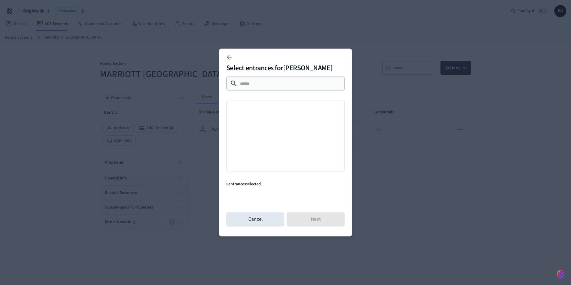
drag, startPoint x: 278, startPoint y: 109, endPoint x: 266, endPoint y: 154, distance: 46.2
click at [277, 112] on div at bounding box center [285, 135] width 118 height 71
click at [258, 222] on button "Cancel" at bounding box center [255, 219] width 58 height 14
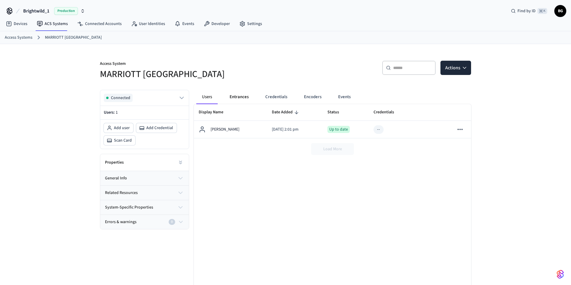
click at [246, 98] on button "Entrances" at bounding box center [239, 97] width 29 height 14
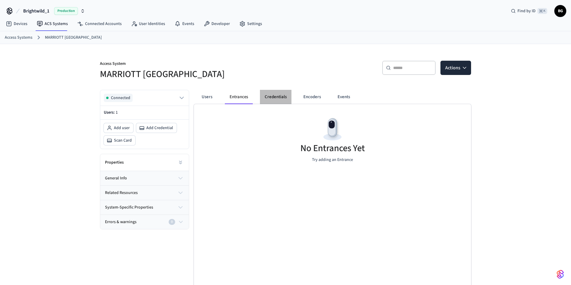
click at [285, 98] on button "Credentials" at bounding box center [276, 97] width 32 height 14
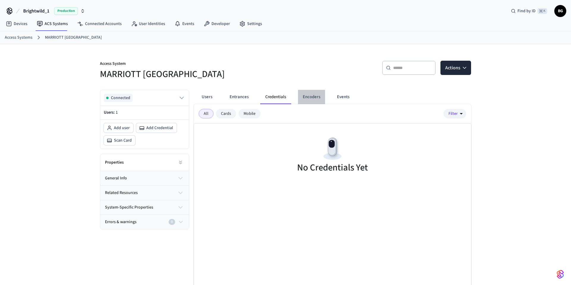
click at [318, 97] on button "Encoders" at bounding box center [311, 97] width 27 height 14
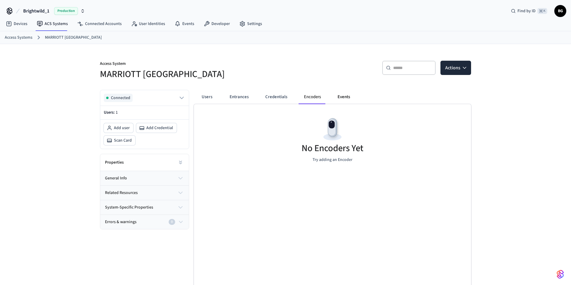
click at [341, 97] on button "Events" at bounding box center [344, 97] width 22 height 14
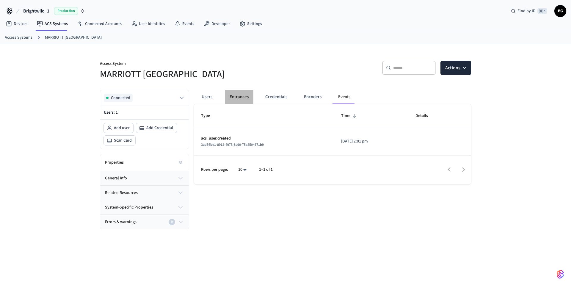
click at [241, 96] on button "Entrances" at bounding box center [239, 97] width 29 height 14
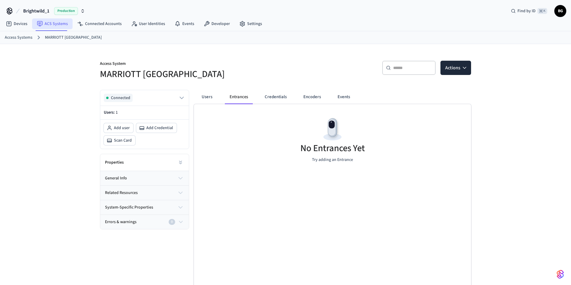
click at [51, 27] on link "ACS Systems" at bounding box center [52, 23] width 40 height 11
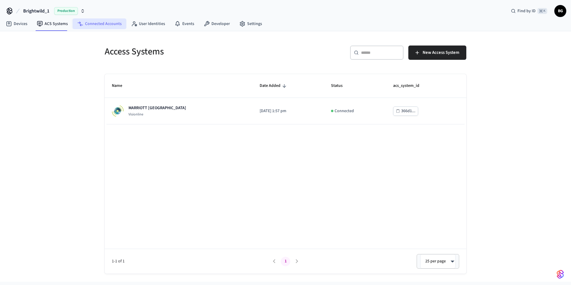
click at [95, 26] on link "Connected Accounts" at bounding box center [100, 23] width 54 height 11
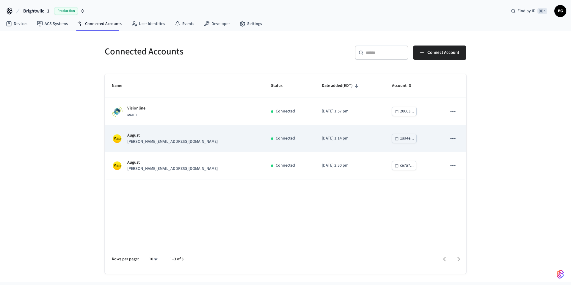
click at [212, 150] on td "[PERSON_NAME] [PERSON_NAME][EMAIL_ADDRESS][DOMAIN_NAME]" at bounding box center [184, 138] width 159 height 27
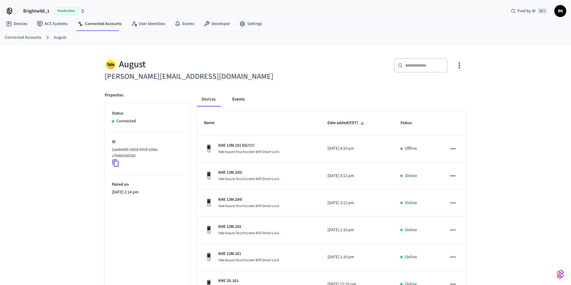
click at [243, 100] on button "Events" at bounding box center [239, 99] width 22 height 14
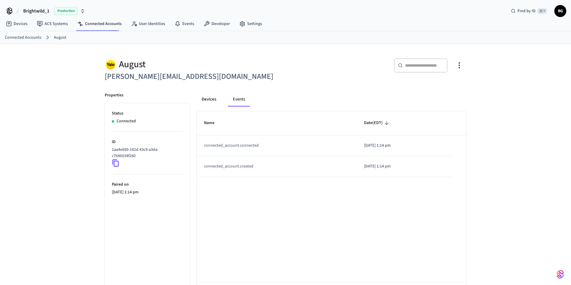
click at [213, 100] on button "Devices" at bounding box center [209, 99] width 24 height 14
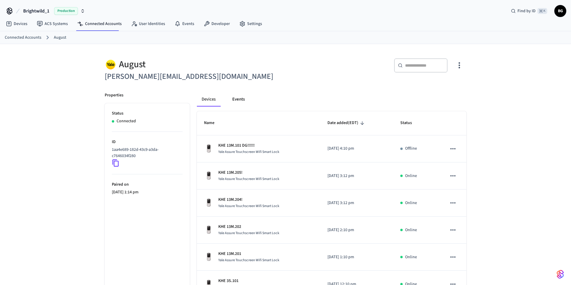
click at [237, 100] on button "Events" at bounding box center [239, 99] width 22 height 14
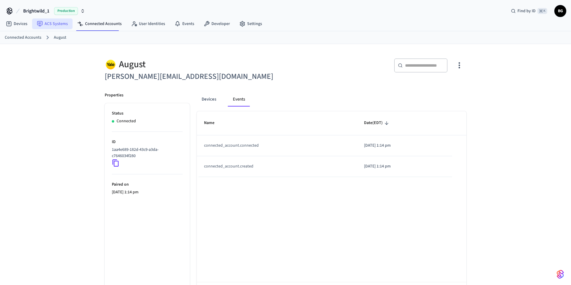
click at [53, 23] on link "ACS Systems" at bounding box center [52, 23] width 40 height 11
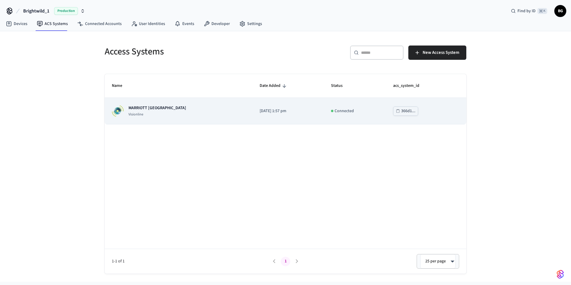
click at [197, 114] on div "MARRIOTT KEY WEST Visionline" at bounding box center [179, 111] width 134 height 12
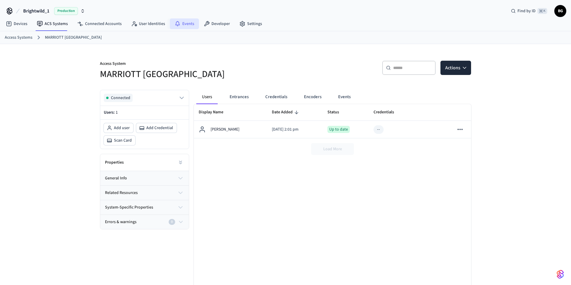
click at [188, 22] on link "Events" at bounding box center [184, 23] width 29 height 11
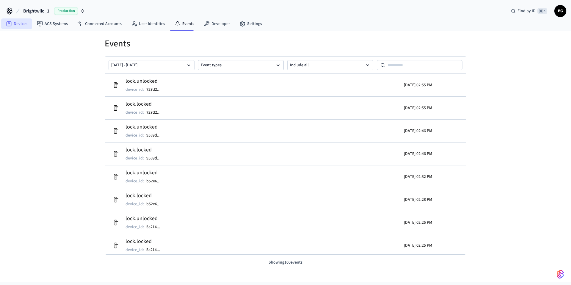
click at [24, 27] on link "Devices" at bounding box center [16, 23] width 31 height 11
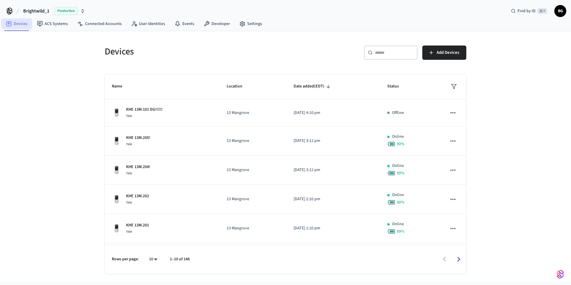
click at [16, 21] on link "Devices" at bounding box center [16, 23] width 31 height 11
click at [459, 54] on button "Add Devices" at bounding box center [444, 53] width 44 height 14
click at [53, 23] on link "ACS Systems" at bounding box center [52, 23] width 40 height 11
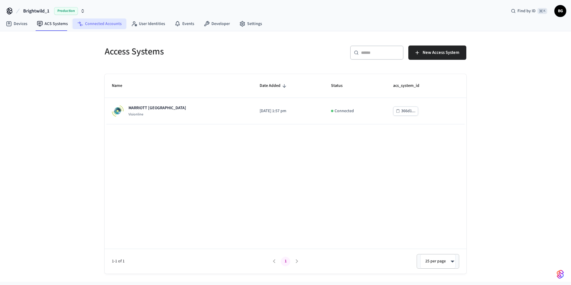
click at [90, 23] on link "Connected Accounts" at bounding box center [100, 23] width 54 height 11
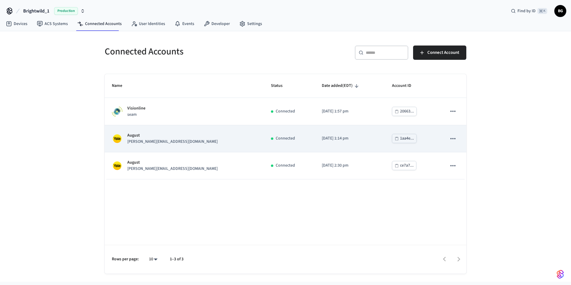
click at [161, 137] on p "August" at bounding box center [172, 135] width 90 height 6
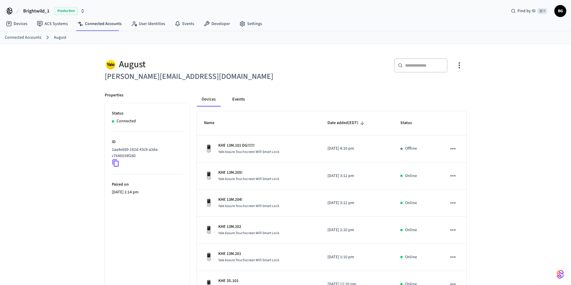
click at [235, 102] on button "Events" at bounding box center [239, 99] width 22 height 14
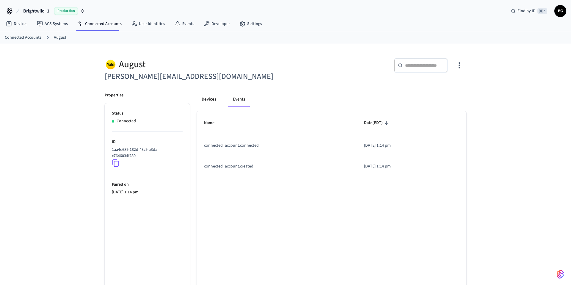
click at [211, 100] on button "Devices" at bounding box center [209, 99] width 24 height 14
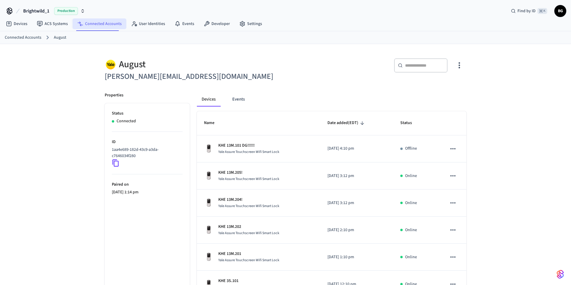
click at [102, 28] on link "Connected Accounts" at bounding box center [100, 23] width 54 height 11
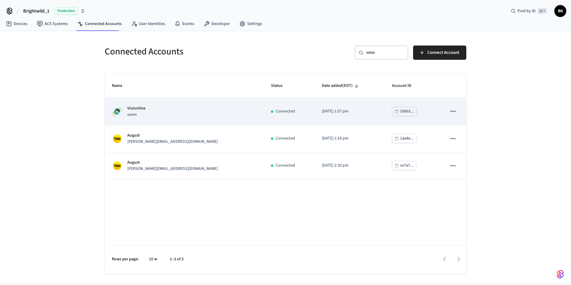
click at [206, 110] on div "Visionline seam" at bounding box center [184, 111] width 145 height 12
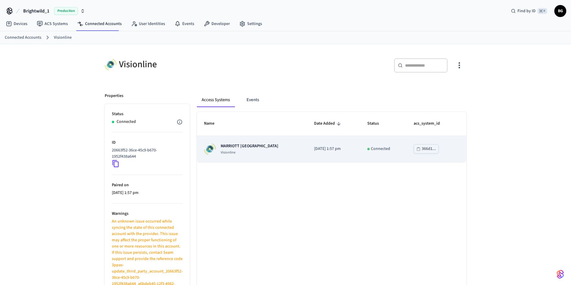
click at [261, 140] on td "MARRIOTT KEY WEST Visionline" at bounding box center [252, 149] width 110 height 26
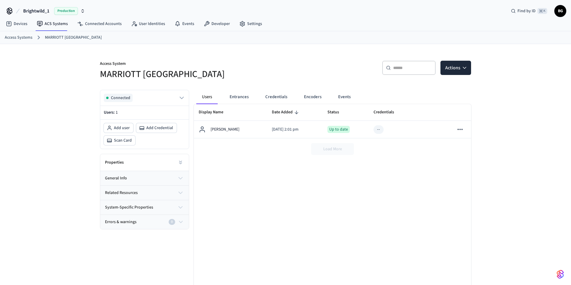
click at [239, 94] on button "Entrances" at bounding box center [239, 97] width 29 height 14
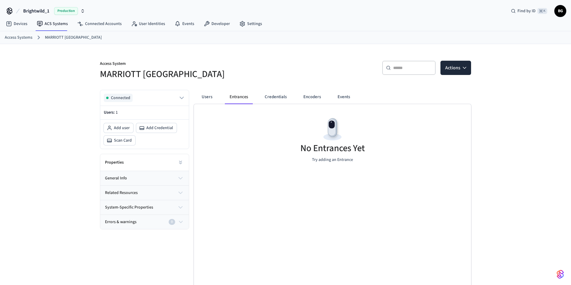
scroll to position [0, 0]
click at [202, 95] on button "Users" at bounding box center [206, 97] width 21 height 14
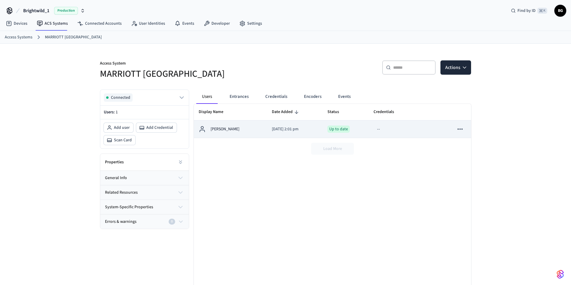
click at [462, 129] on icon "sticky table" at bounding box center [459, 128] width 5 height 1
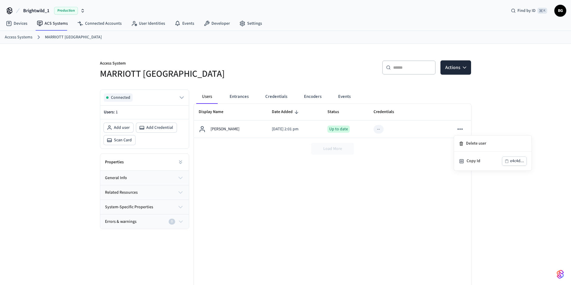
click at [382, 150] on div at bounding box center [285, 142] width 571 height 285
click at [143, 180] on button "general info" at bounding box center [144, 178] width 89 height 14
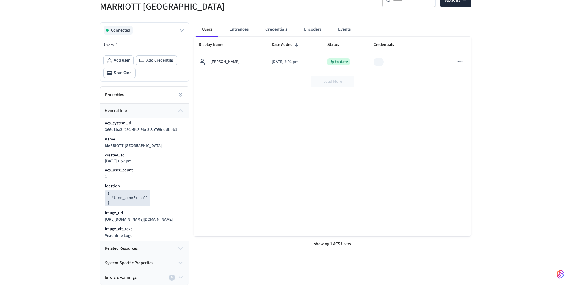
scroll to position [73, 0]
click at [159, 248] on button "related resources" at bounding box center [144, 248] width 89 height 14
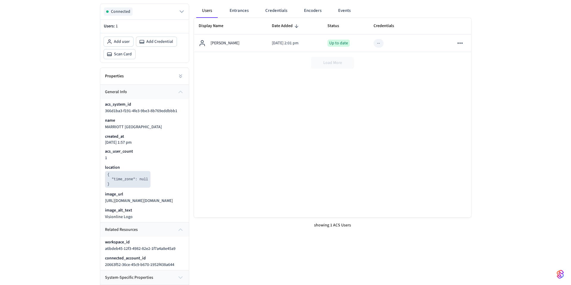
scroll to position [107, 0]
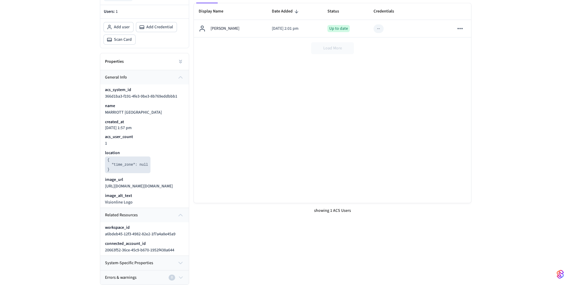
click at [181, 263] on icon "button" at bounding box center [180, 262] width 7 height 7
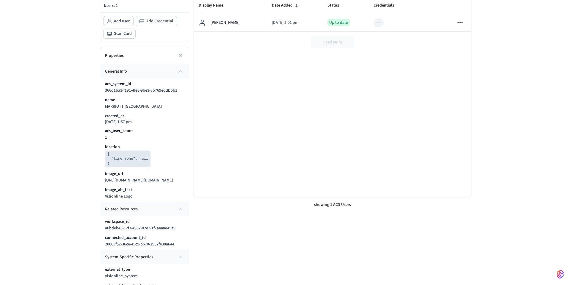
scroll to position [140, 0]
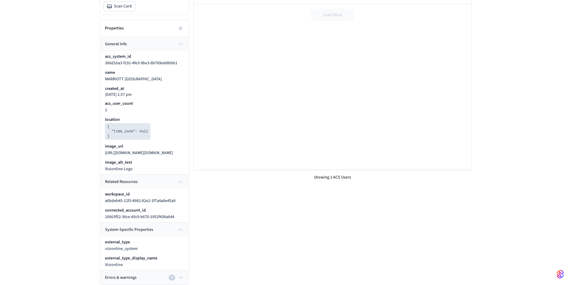
click at [138, 280] on div "Errors & warnings 0" at bounding box center [141, 277] width 73 height 6
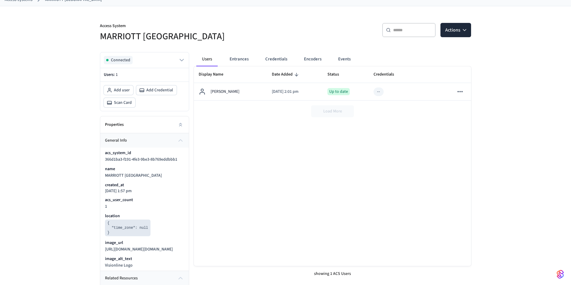
scroll to position [0, 0]
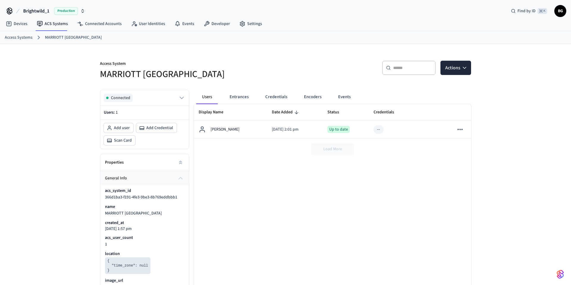
click at [248, 93] on button "Entrances" at bounding box center [239, 97] width 29 height 14
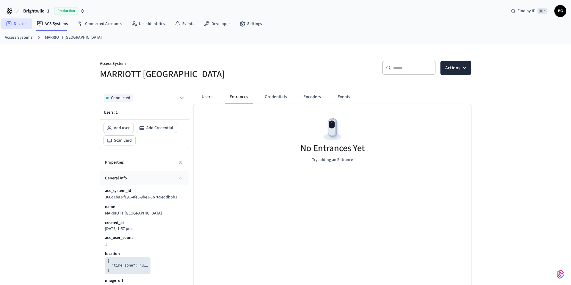
click at [18, 23] on link "Devices" at bounding box center [16, 23] width 31 height 11
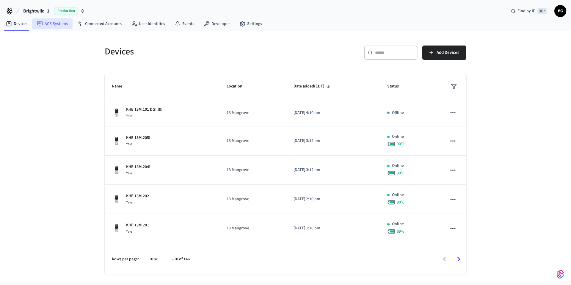
click at [53, 26] on link "ACS Systems" at bounding box center [52, 23] width 40 height 11
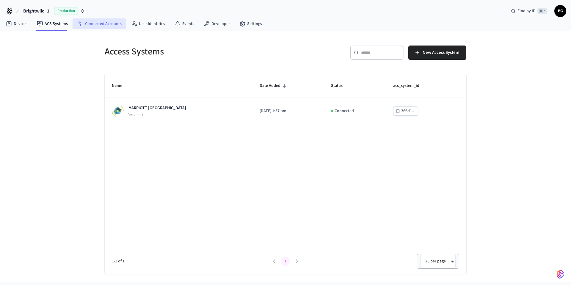
click at [97, 22] on link "Connected Accounts" at bounding box center [100, 23] width 54 height 11
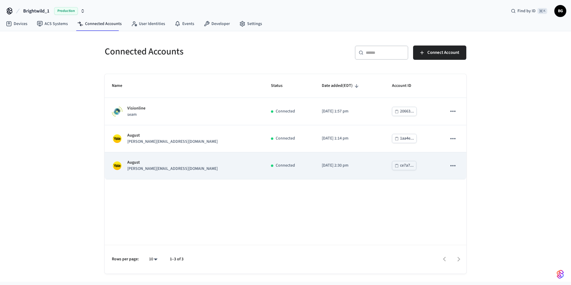
click at [276, 166] on p "Connected" at bounding box center [285, 165] width 19 height 6
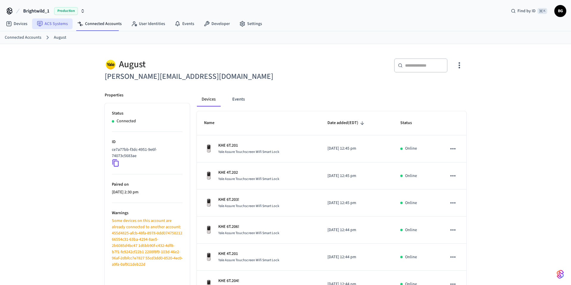
click at [55, 25] on link "ACS Systems" at bounding box center [52, 23] width 40 height 11
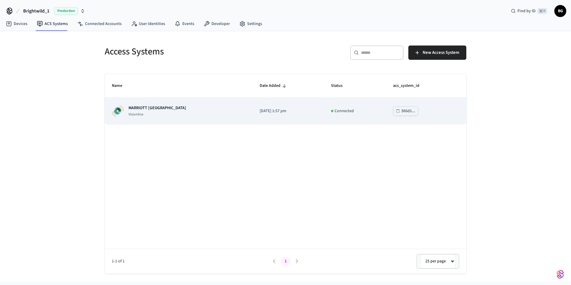
click at [206, 111] on div "MARRIOTT KEY WEST Visionline" at bounding box center [179, 111] width 134 height 12
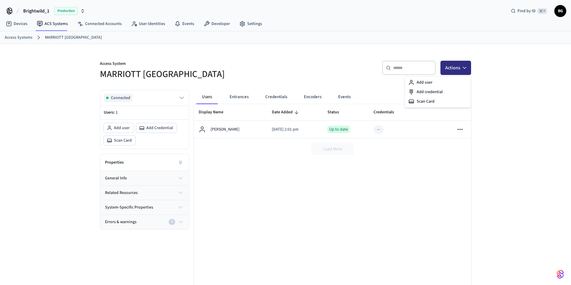
click at [456, 73] on button "Actions" at bounding box center [455, 68] width 31 height 14
click at [246, 190] on div "Display Name Date Added Status Credentials Errors And Warnings [PERSON_NAME] [D…" at bounding box center [332, 204] width 277 height 200
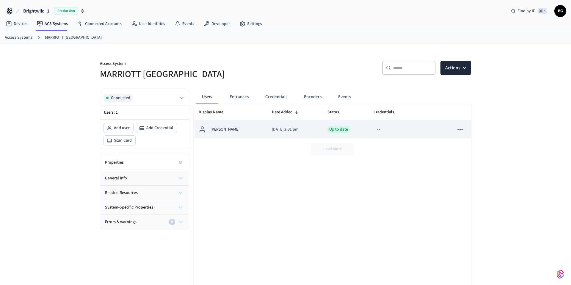
click at [228, 128] on p "[PERSON_NAME]" at bounding box center [225, 129] width 29 height 6
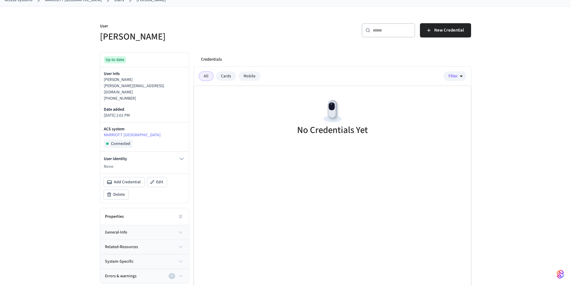
scroll to position [38, 0]
click at [222, 73] on div "Cards" at bounding box center [226, 76] width 20 height 10
click at [240, 75] on div "Mobile" at bounding box center [250, 76] width 22 height 10
click at [213, 76] on div "All Cards Mobile" at bounding box center [230, 76] width 62 height 10
click at [205, 78] on div "All" at bounding box center [206, 76] width 15 height 10
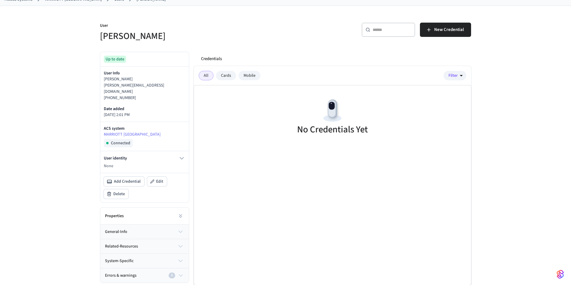
click at [165, 225] on button "general-info" at bounding box center [144, 232] width 89 height 14
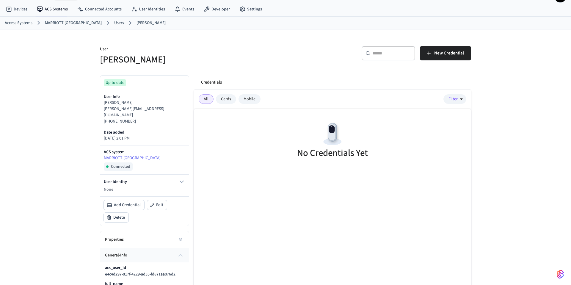
scroll to position [0, 0]
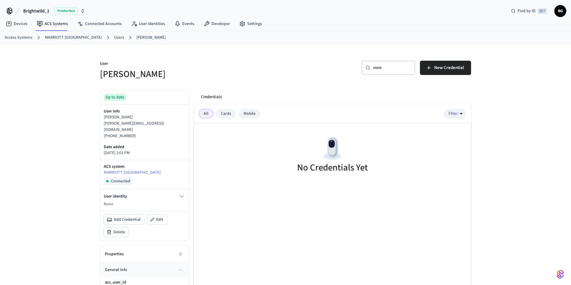
click at [65, 37] on link "MARRIOTT [GEOGRAPHIC_DATA]" at bounding box center [73, 37] width 57 height 6
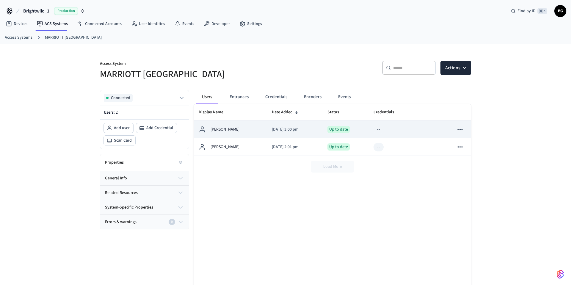
click at [456, 129] on icon "sticky table" at bounding box center [460, 129] width 8 height 8
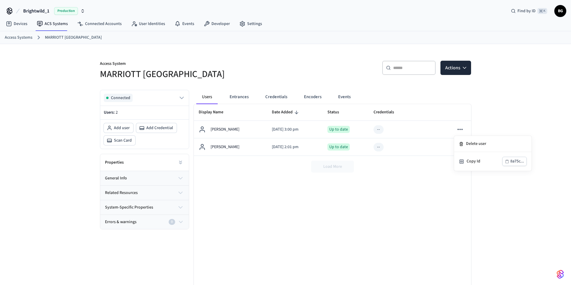
click at [416, 184] on div at bounding box center [285, 142] width 571 height 285
click at [232, 94] on button "Entrances" at bounding box center [239, 97] width 29 height 14
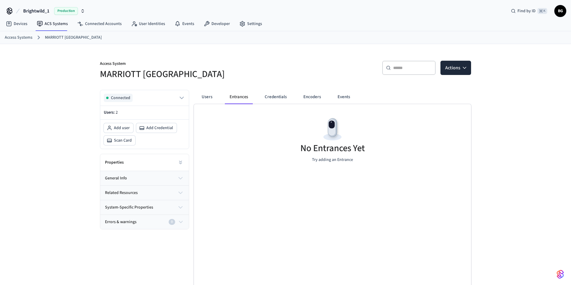
click at [327, 161] on p "Try adding an Entrance" at bounding box center [332, 160] width 41 height 6
drag, startPoint x: 327, startPoint y: 161, endPoint x: 327, endPoint y: 151, distance: 9.2
click at [327, 160] on p "Try adding an Entrance" at bounding box center [332, 160] width 41 height 6
click at [326, 145] on h5 "No Entrances Yet" at bounding box center [332, 148] width 65 height 12
click at [326, 144] on h5 "No Entrances Yet" at bounding box center [332, 148] width 65 height 12
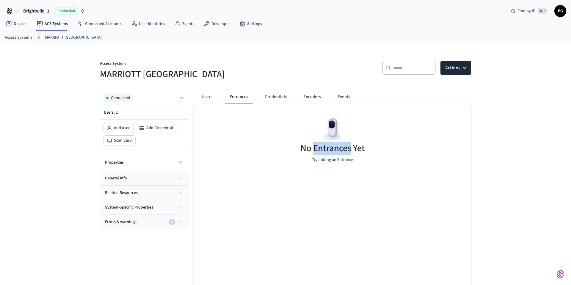
drag, startPoint x: 326, startPoint y: 144, endPoint x: 327, endPoint y: 155, distance: 11.3
click at [327, 148] on h5 "No Entrances Yet" at bounding box center [332, 148] width 65 height 12
drag, startPoint x: 327, startPoint y: 159, endPoint x: 327, endPoint y: 162, distance: 3.3
click at [327, 160] on p "Try adding an Entrance" at bounding box center [332, 160] width 41 height 6
click at [327, 162] on p "Try adding an Entrance" at bounding box center [332, 160] width 41 height 6
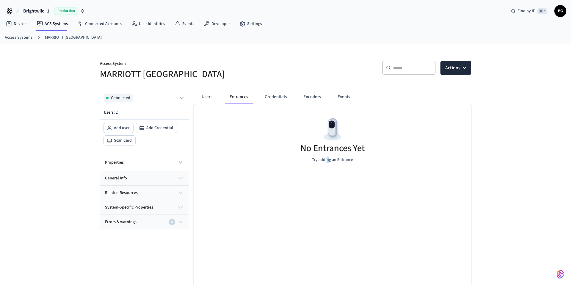
click at [327, 162] on p "Try adding an Entrance" at bounding box center [332, 160] width 41 height 6
click at [26, 25] on link "Devices" at bounding box center [16, 23] width 31 height 11
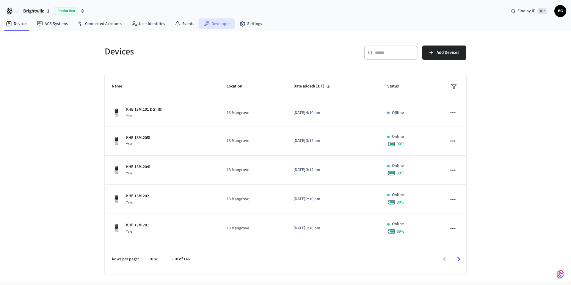
click at [222, 21] on link "Developer" at bounding box center [217, 23] width 36 height 11
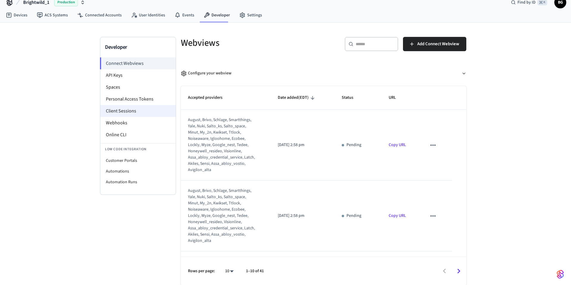
scroll to position [9, 0]
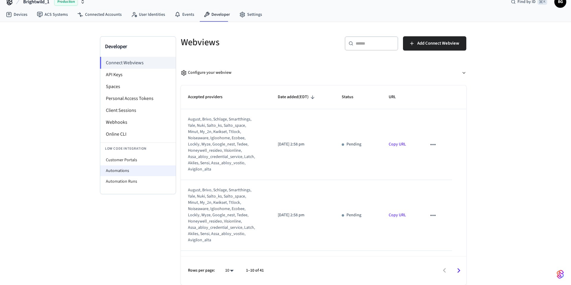
click at [131, 169] on li "Automations" at bounding box center [138, 170] width 76 height 11
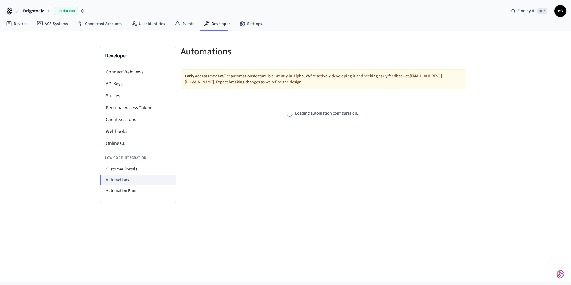
select select "**********"
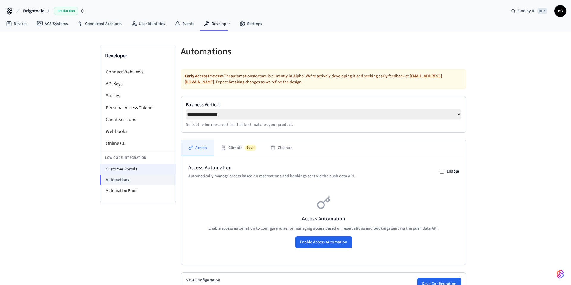
scroll to position [1, 0]
click at [131, 169] on li "Customer Portals" at bounding box center [138, 168] width 76 height 11
select select "**********"
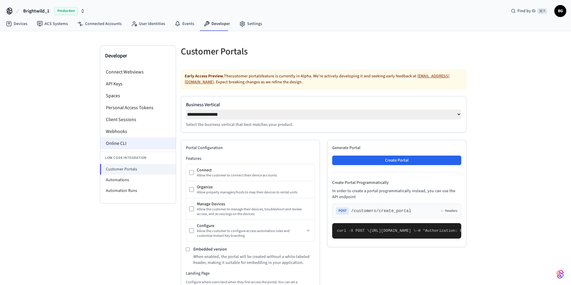
click at [120, 148] on li "Online CLI" at bounding box center [138, 143] width 76 height 12
click at [117, 73] on li "Connect Webviews" at bounding box center [138, 72] width 76 height 12
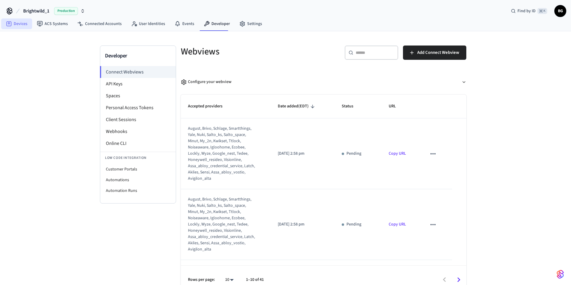
click at [17, 21] on link "Devices" at bounding box center [16, 23] width 31 height 11
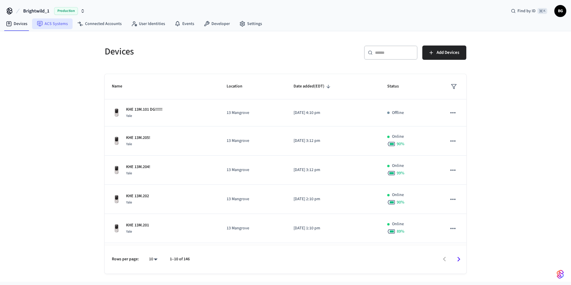
click at [60, 22] on link "ACS Systems" at bounding box center [52, 23] width 40 height 11
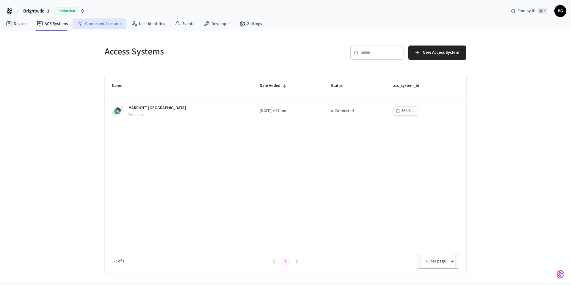
click at [87, 25] on link "Connected Accounts" at bounding box center [100, 23] width 54 height 11
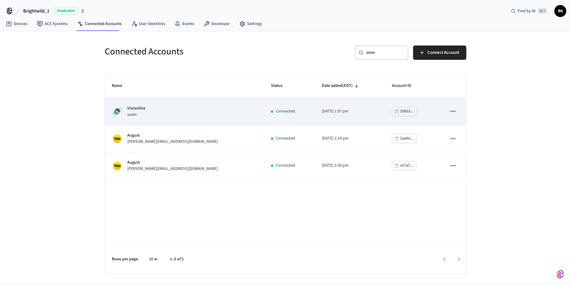
click at [454, 112] on icon "sticky table" at bounding box center [453, 111] width 8 height 8
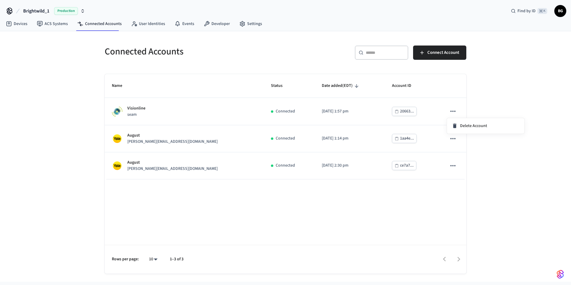
click at [238, 100] on div at bounding box center [285, 142] width 571 height 285
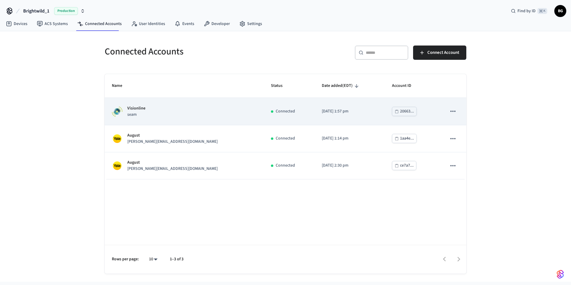
click at [264, 113] on td "Connected" at bounding box center [289, 111] width 51 height 27
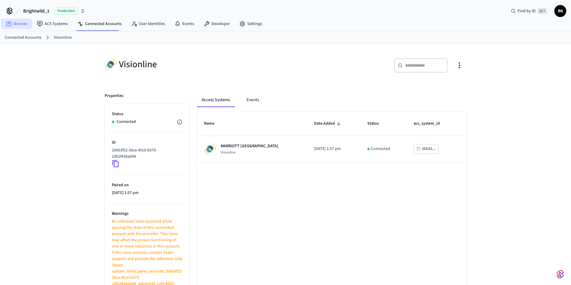
click at [23, 25] on link "Devices" at bounding box center [16, 23] width 31 height 11
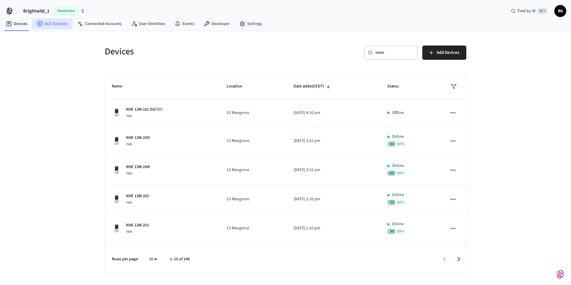
click at [53, 23] on link "ACS Systems" at bounding box center [52, 23] width 40 height 11
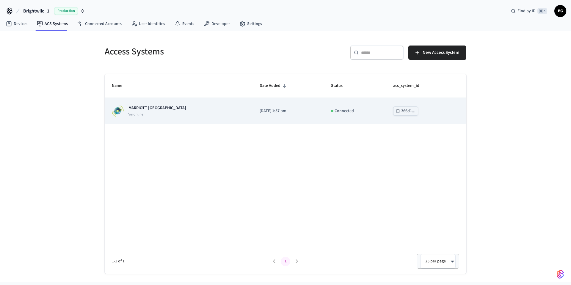
click at [337, 116] on td "Connected" at bounding box center [355, 111] width 62 height 26
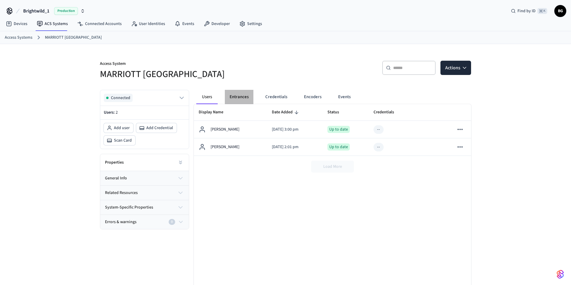
click at [242, 95] on button "Entrances" at bounding box center [239, 97] width 29 height 14
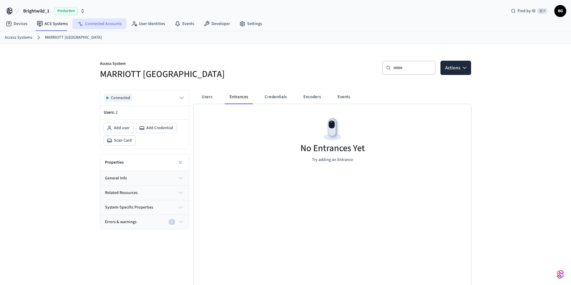
click at [98, 22] on link "Connected Accounts" at bounding box center [100, 23] width 54 height 11
